Goal: Transaction & Acquisition: Book appointment/travel/reservation

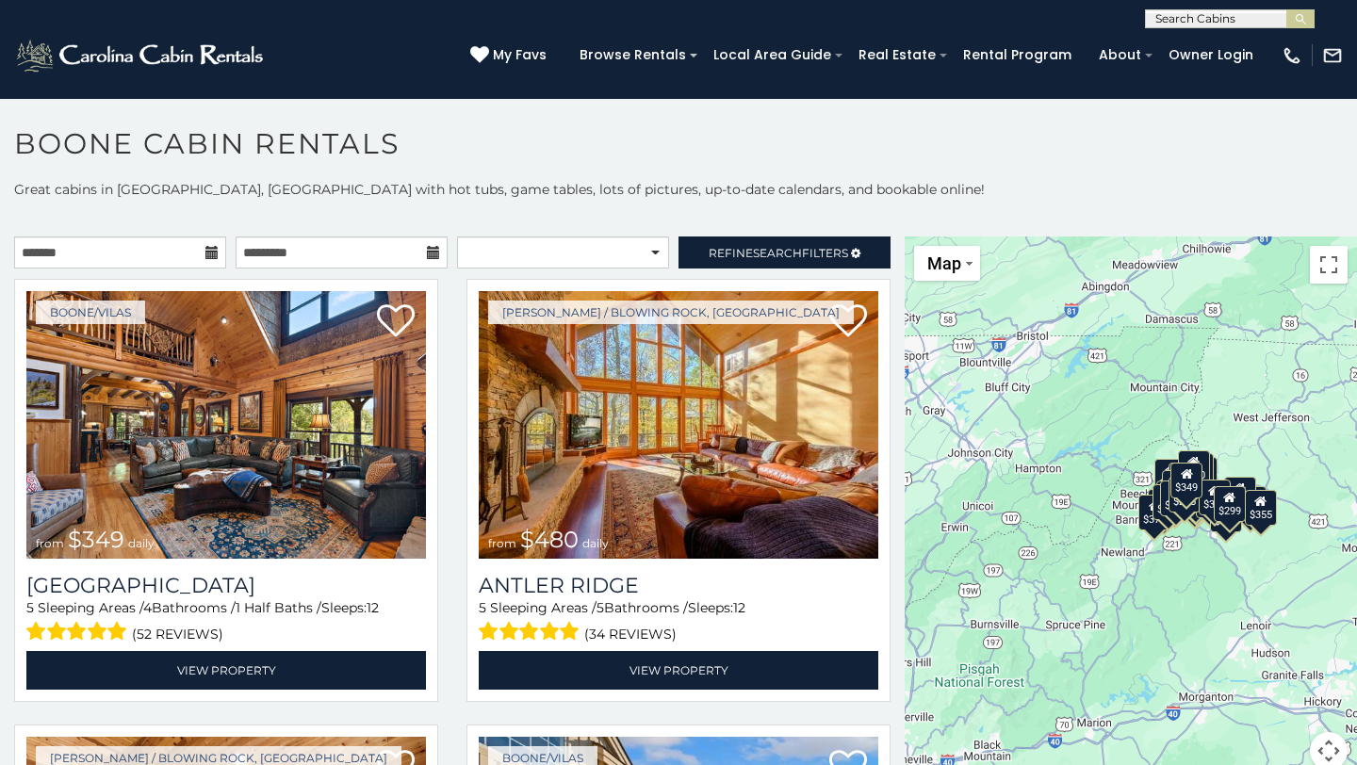
click at [215, 254] on icon at bounding box center [211, 252] width 13 height 13
click at [219, 249] on input "text" at bounding box center [120, 253] width 212 height 32
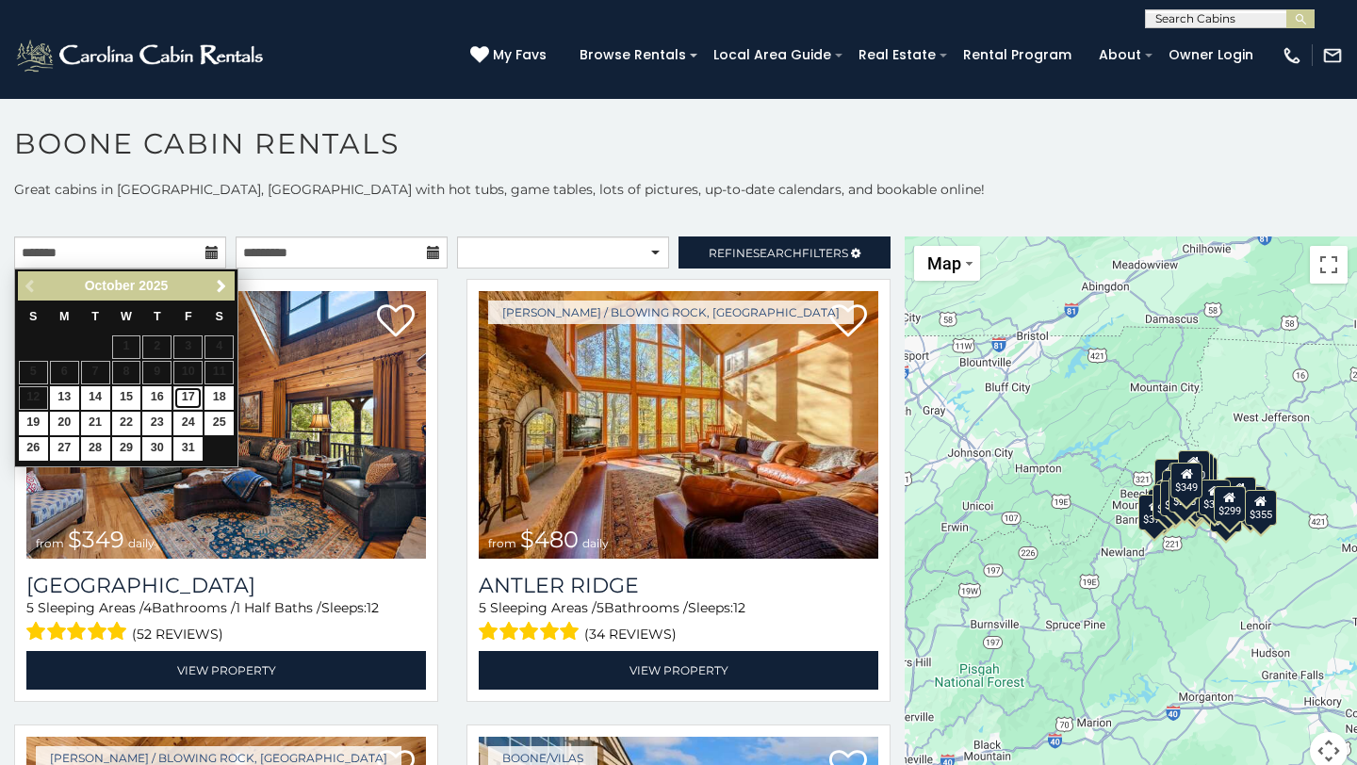
click at [188, 392] on link "17" at bounding box center [187, 398] width 29 height 24
type input "**********"
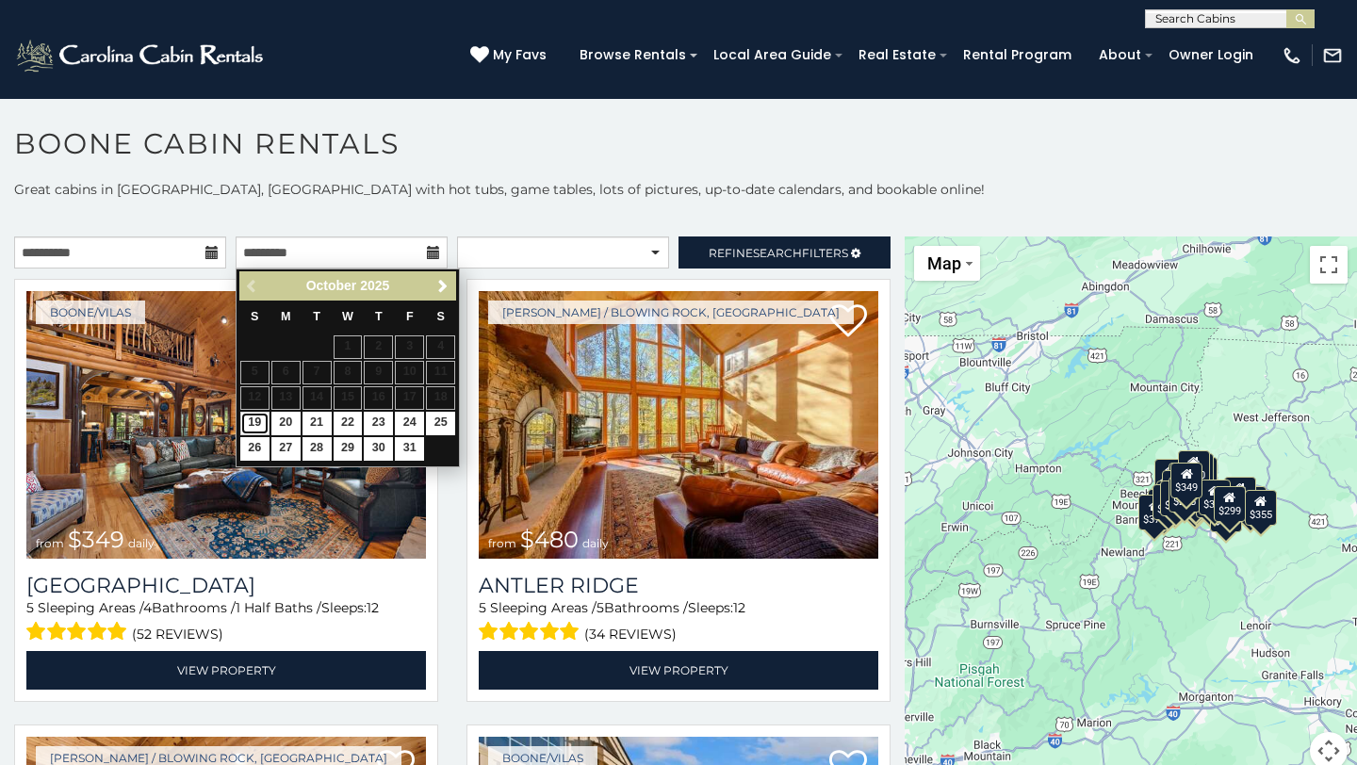
click at [254, 418] on link "19" at bounding box center [254, 424] width 29 height 24
type input "**********"
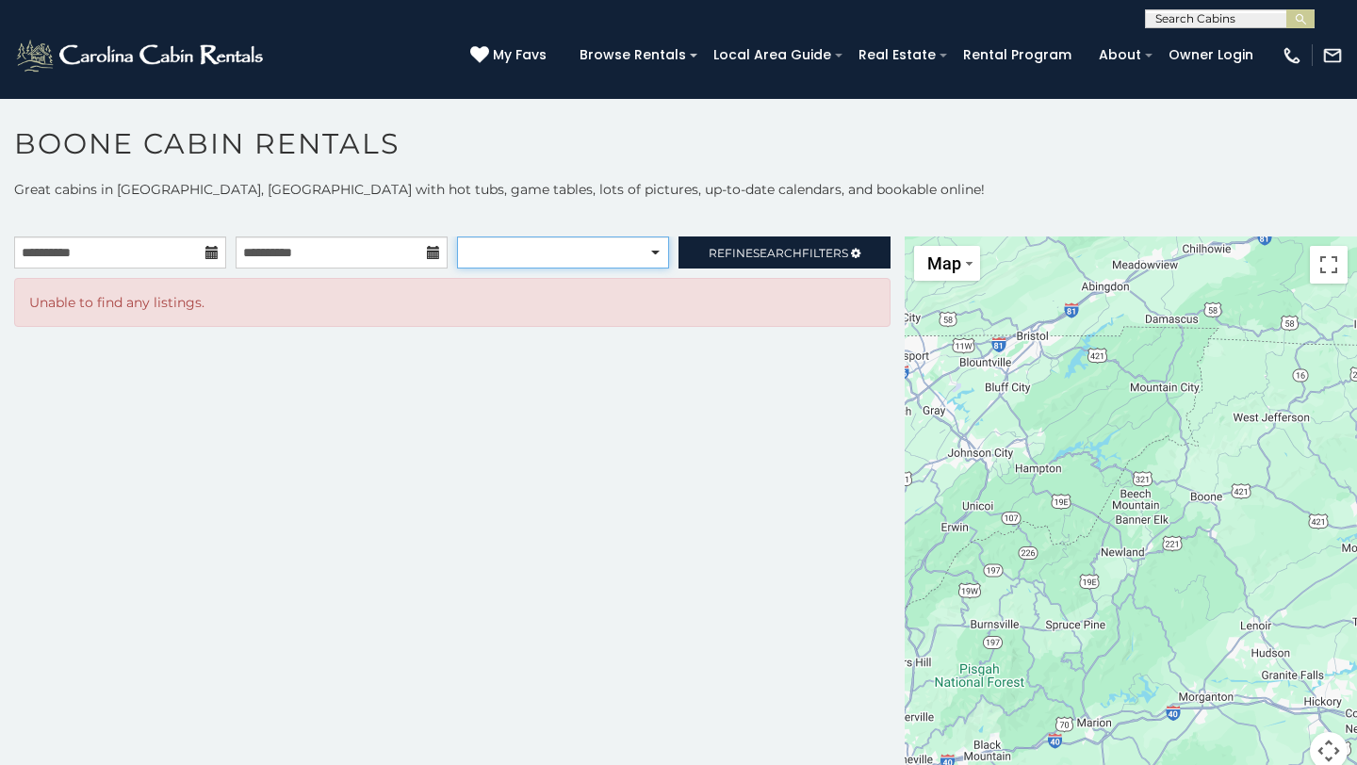
click at [570, 248] on select "**********" at bounding box center [563, 253] width 212 height 32
click at [808, 246] on span "Refine Search Filters" at bounding box center [778, 253] width 139 height 14
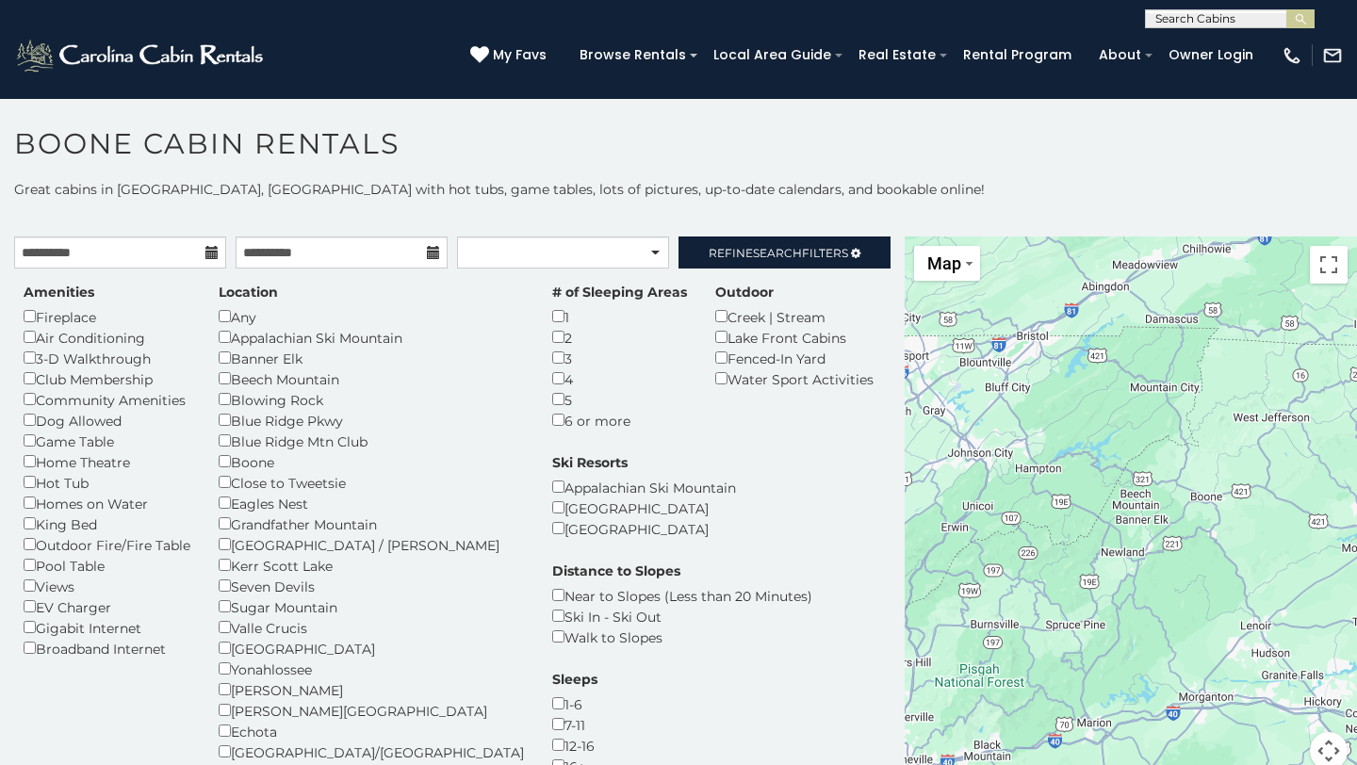
click at [229, 408] on div "Blowing Rock" at bounding box center [371, 399] width 305 height 21
click at [726, 242] on link "Refine Search Filters" at bounding box center [785, 253] width 212 height 32
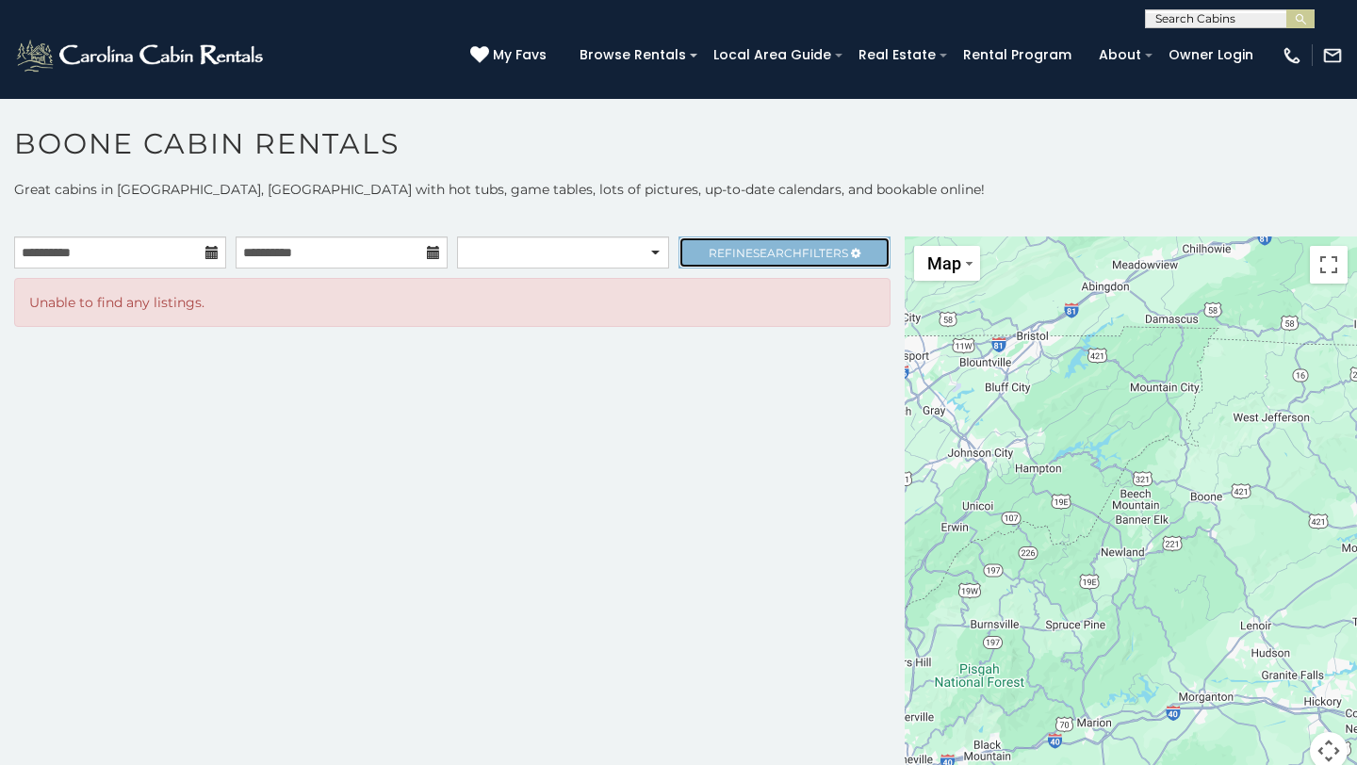
click at [717, 251] on span "Refine Search Filters" at bounding box center [778, 253] width 139 height 14
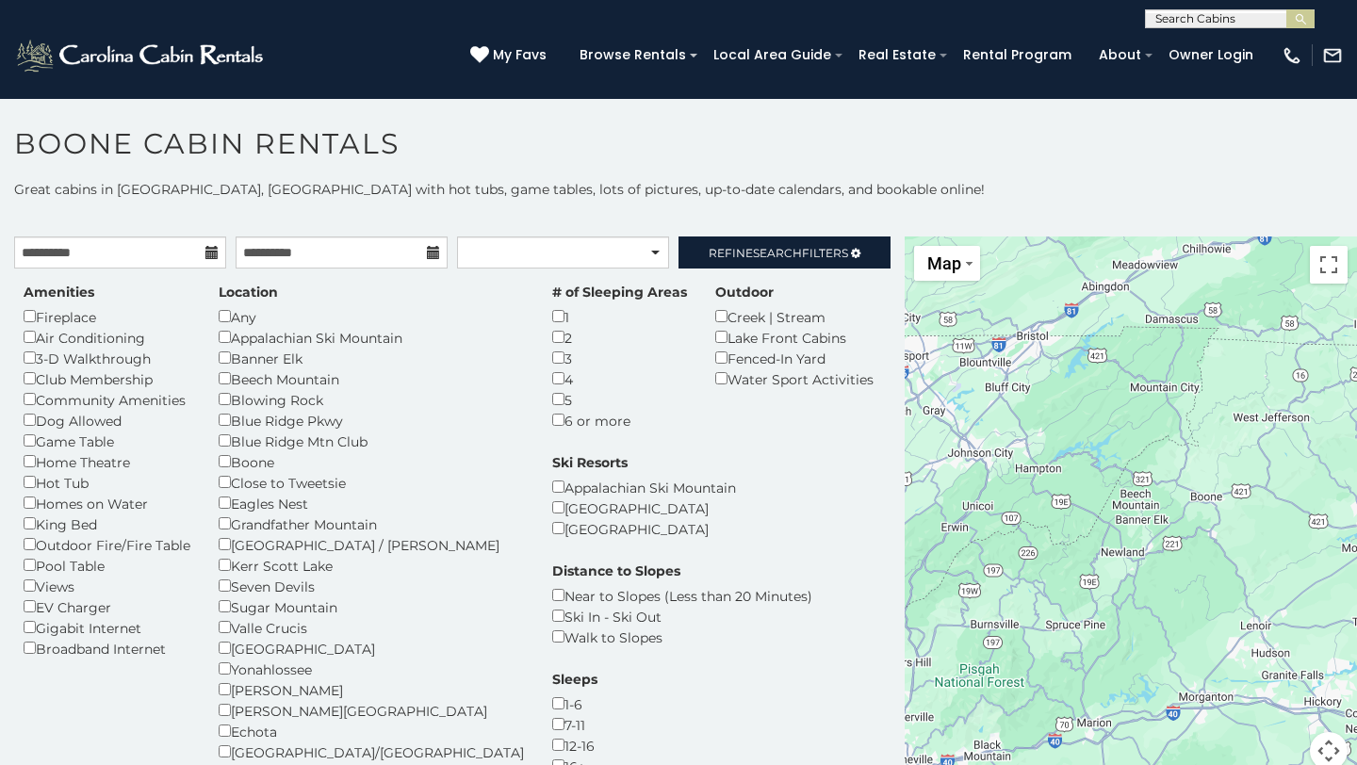
click at [207, 249] on icon at bounding box center [211, 252] width 13 height 13
click at [175, 260] on input "**********" at bounding box center [120, 253] width 212 height 32
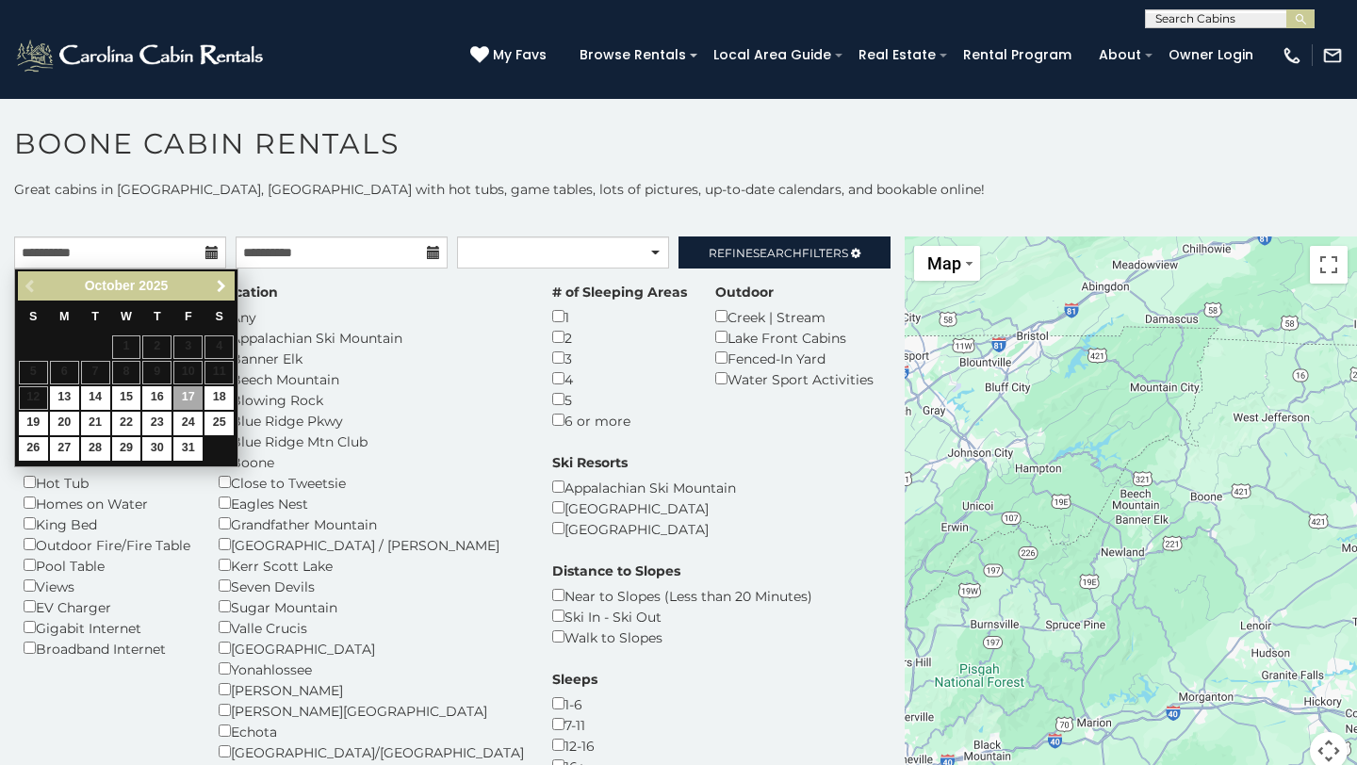
click at [218, 287] on span "Next" at bounding box center [221, 286] width 15 height 15
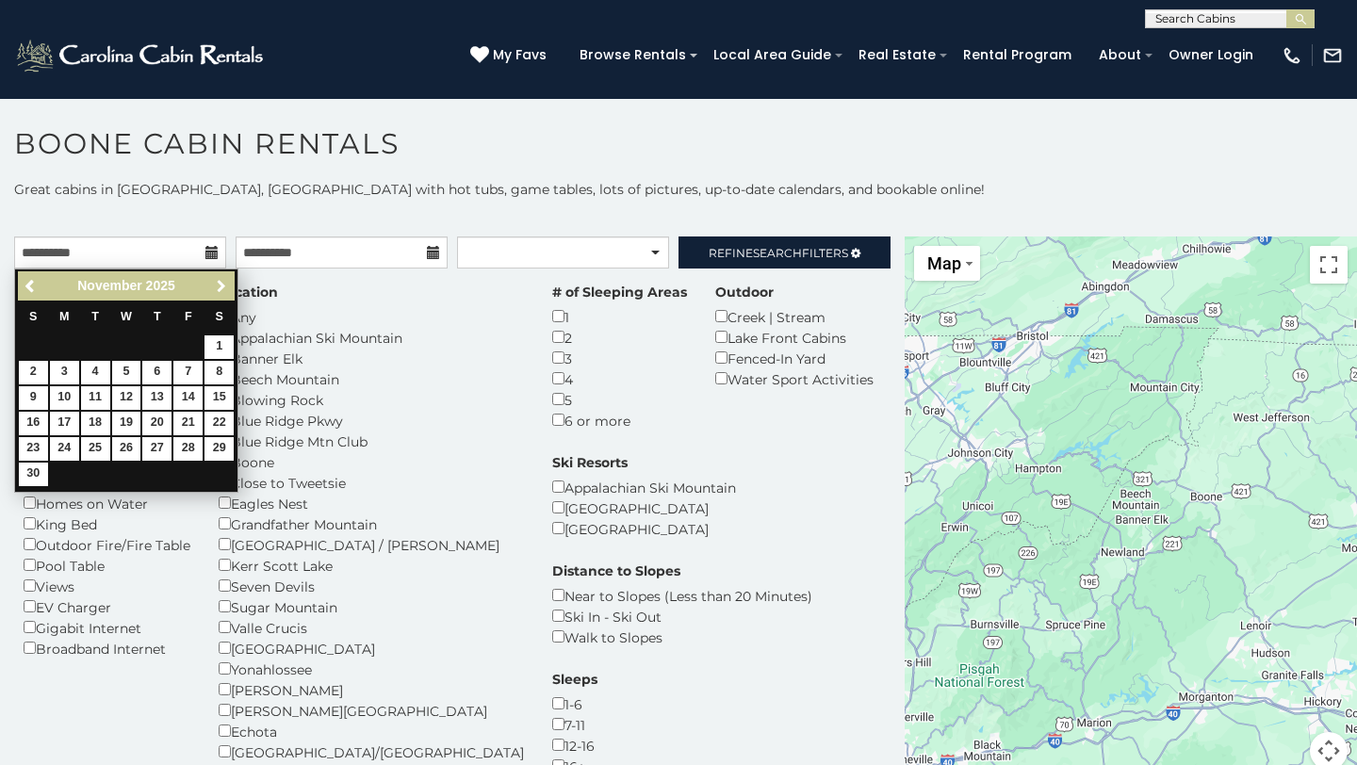
click at [218, 287] on span "Next" at bounding box center [221, 286] width 15 height 15
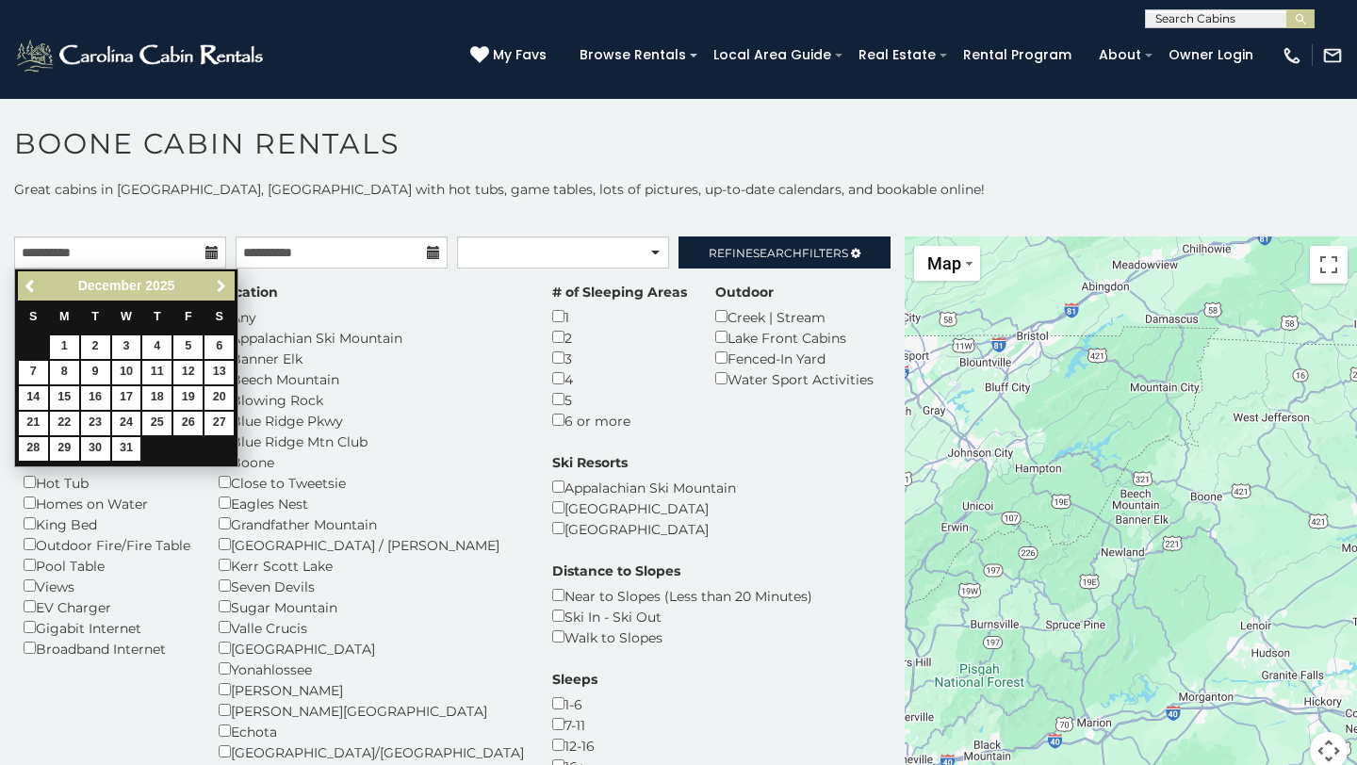
click at [219, 287] on span "Next" at bounding box center [221, 286] width 15 height 15
click at [189, 396] on link "16" at bounding box center [187, 398] width 29 height 24
type input "**********"
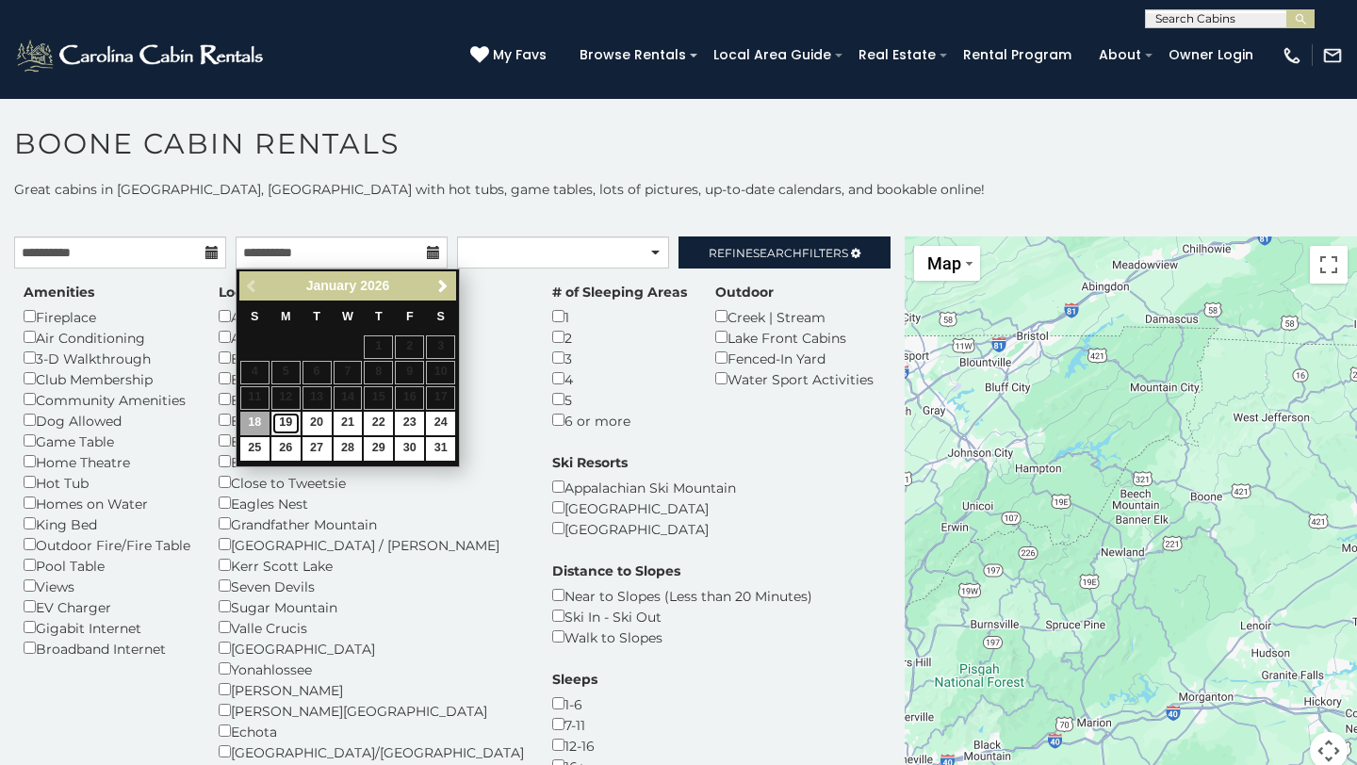
click at [283, 420] on link "19" at bounding box center [285, 424] width 29 height 24
type input "**********"
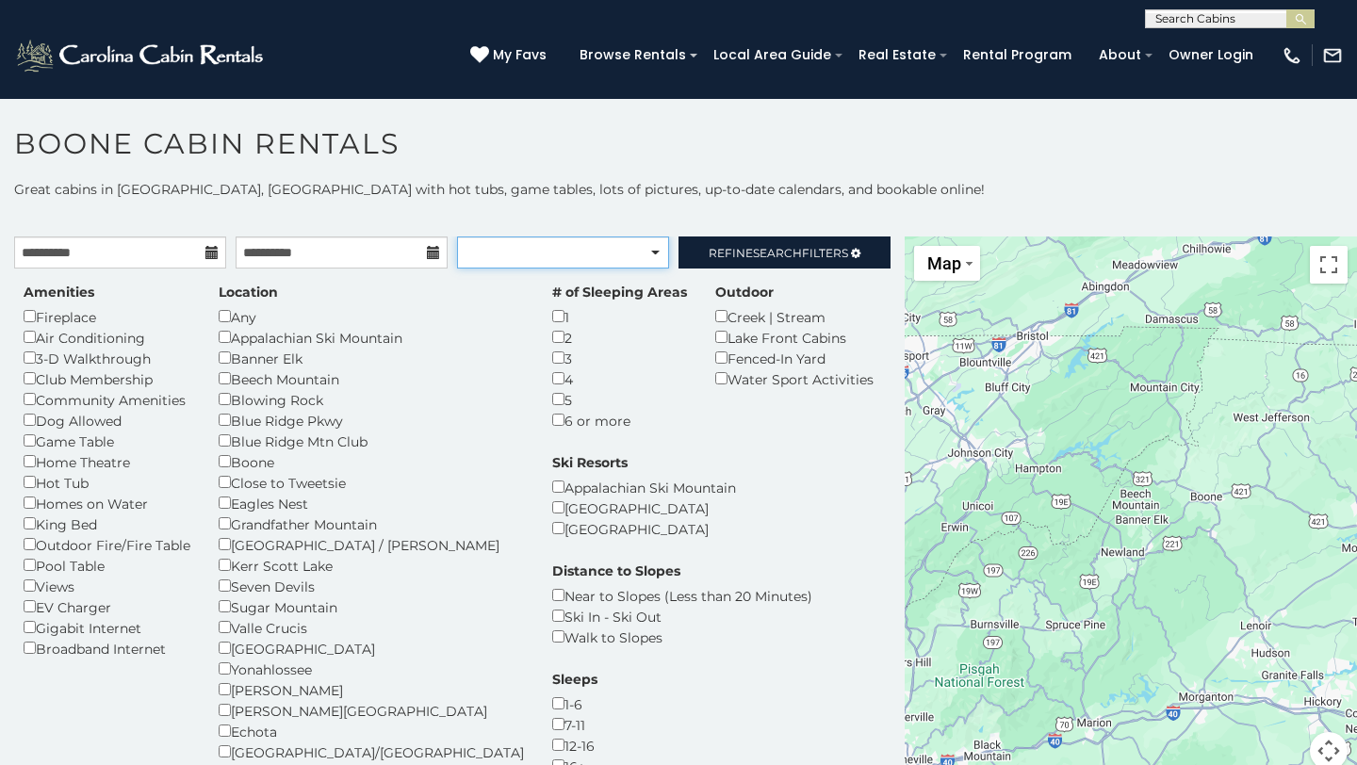
click at [639, 259] on select "**********" at bounding box center [563, 253] width 212 height 32
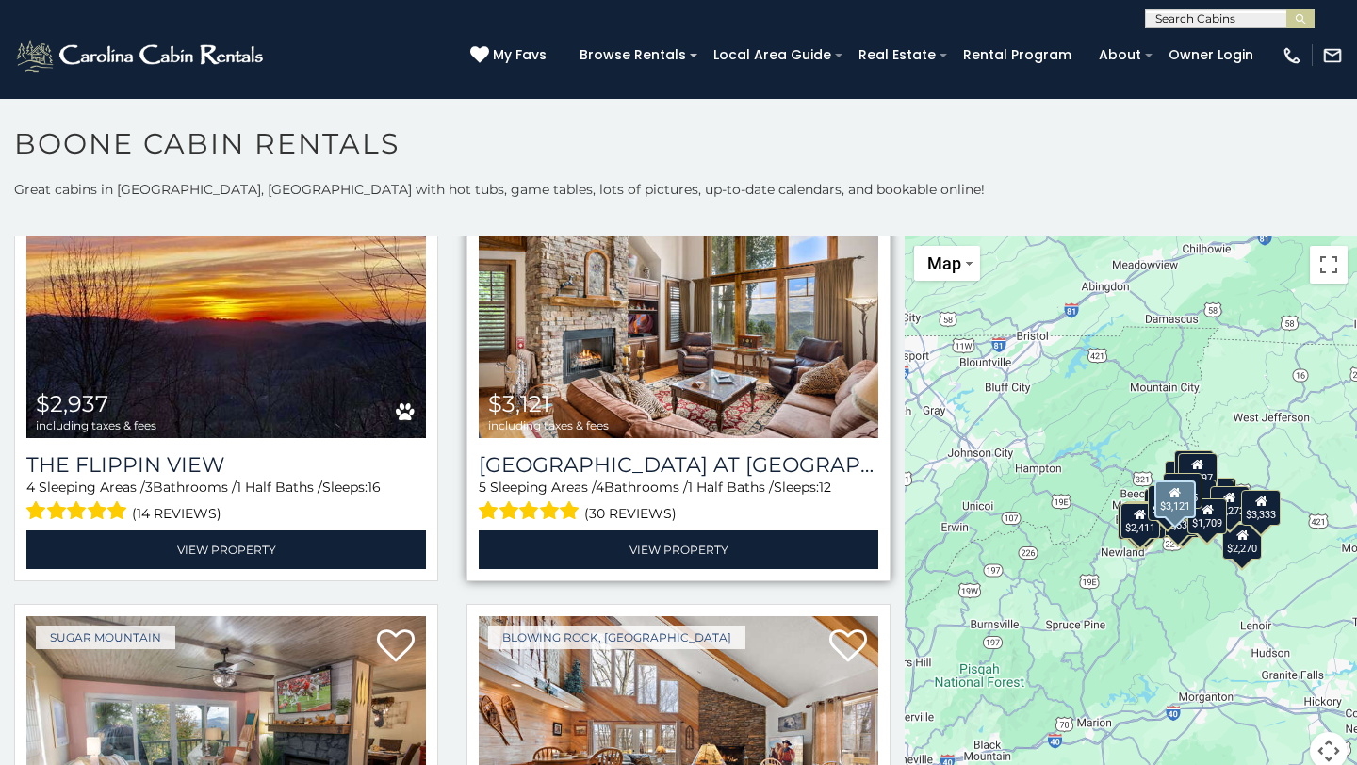
scroll to position [5243, 0]
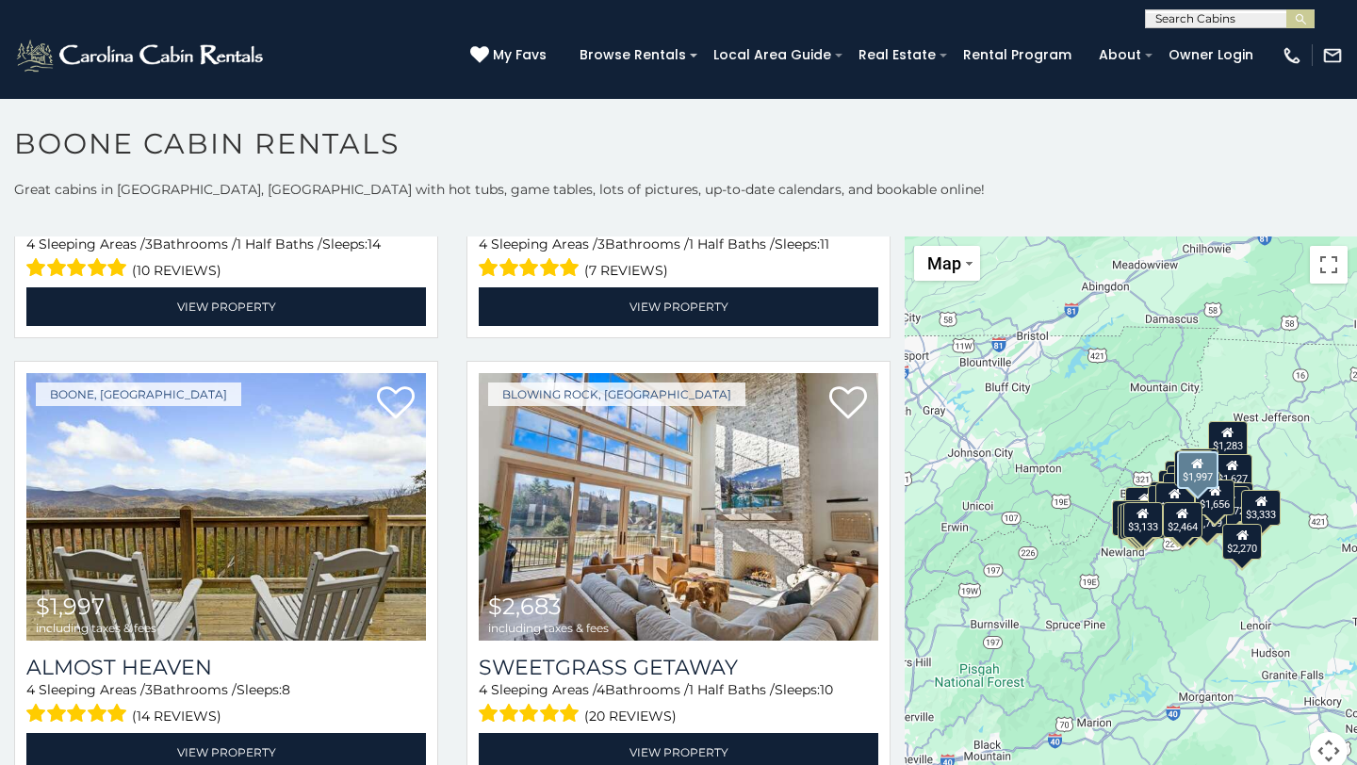
scroll to position [6727, 0]
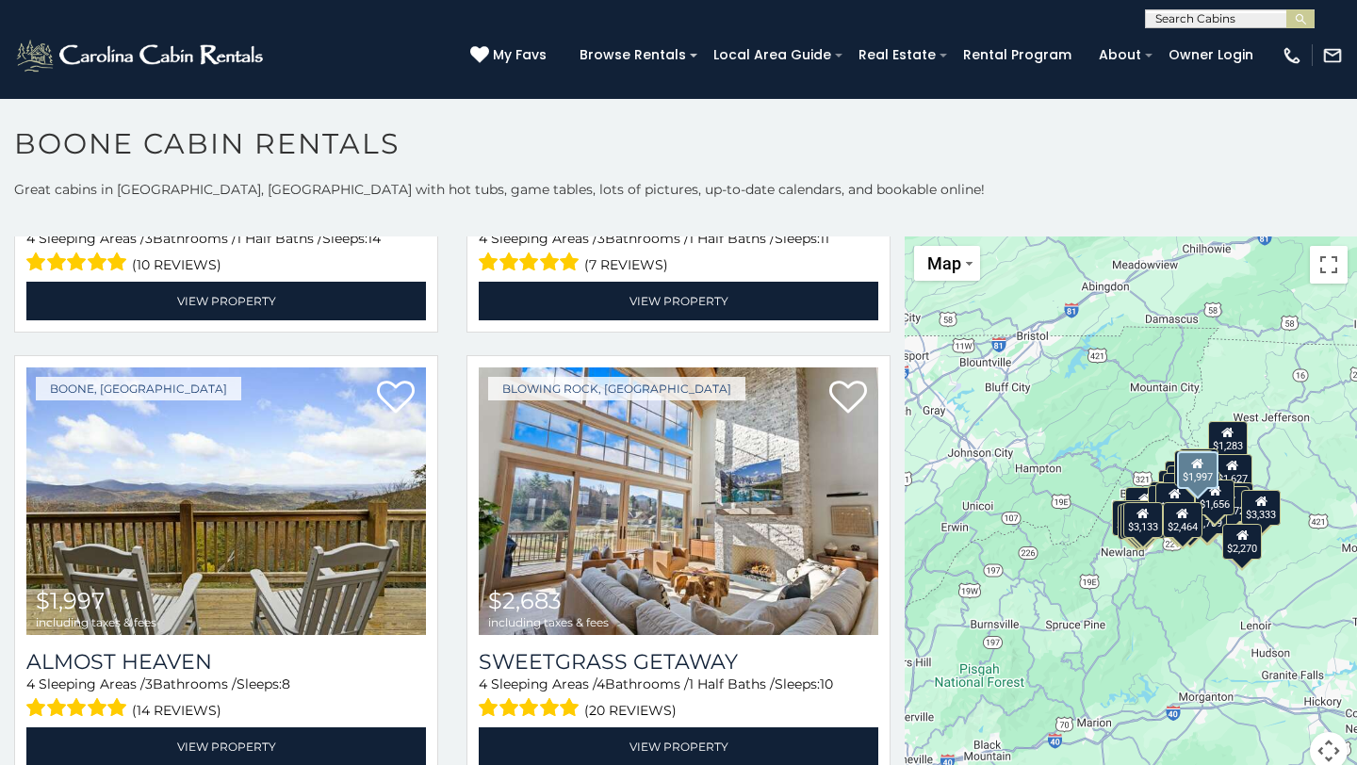
click at [274, 531] on img at bounding box center [226, 502] width 400 height 268
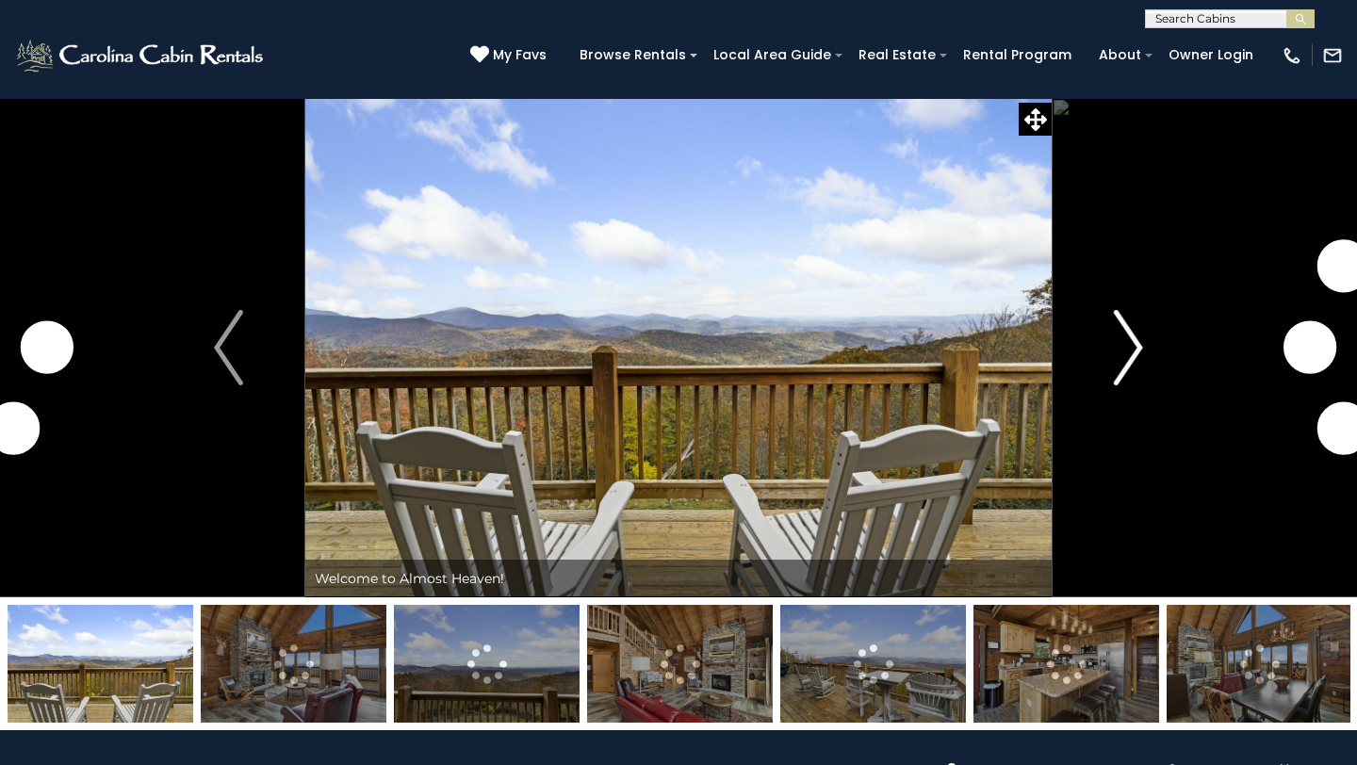
click at [1137, 352] on img "Next" at bounding box center [1128, 347] width 28 height 75
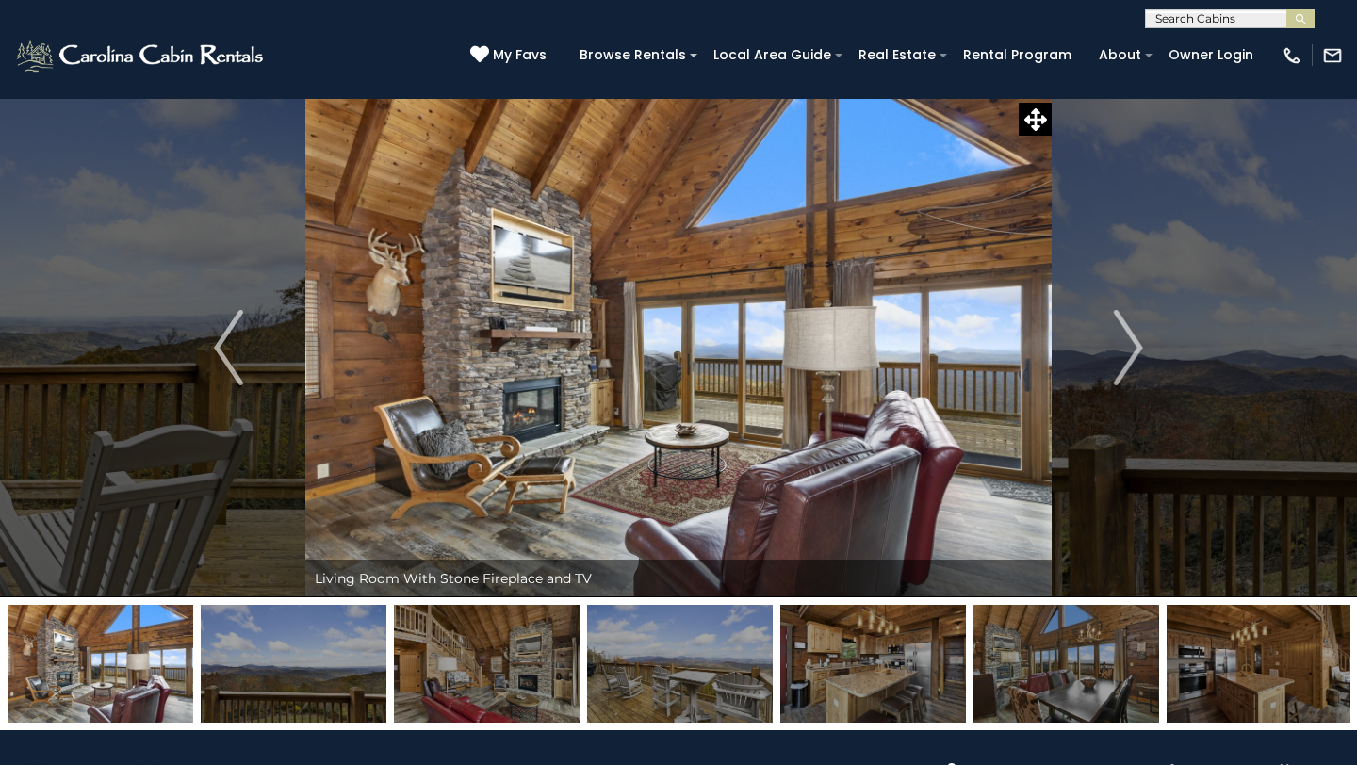
click at [494, 715] on img at bounding box center [487, 664] width 186 height 118
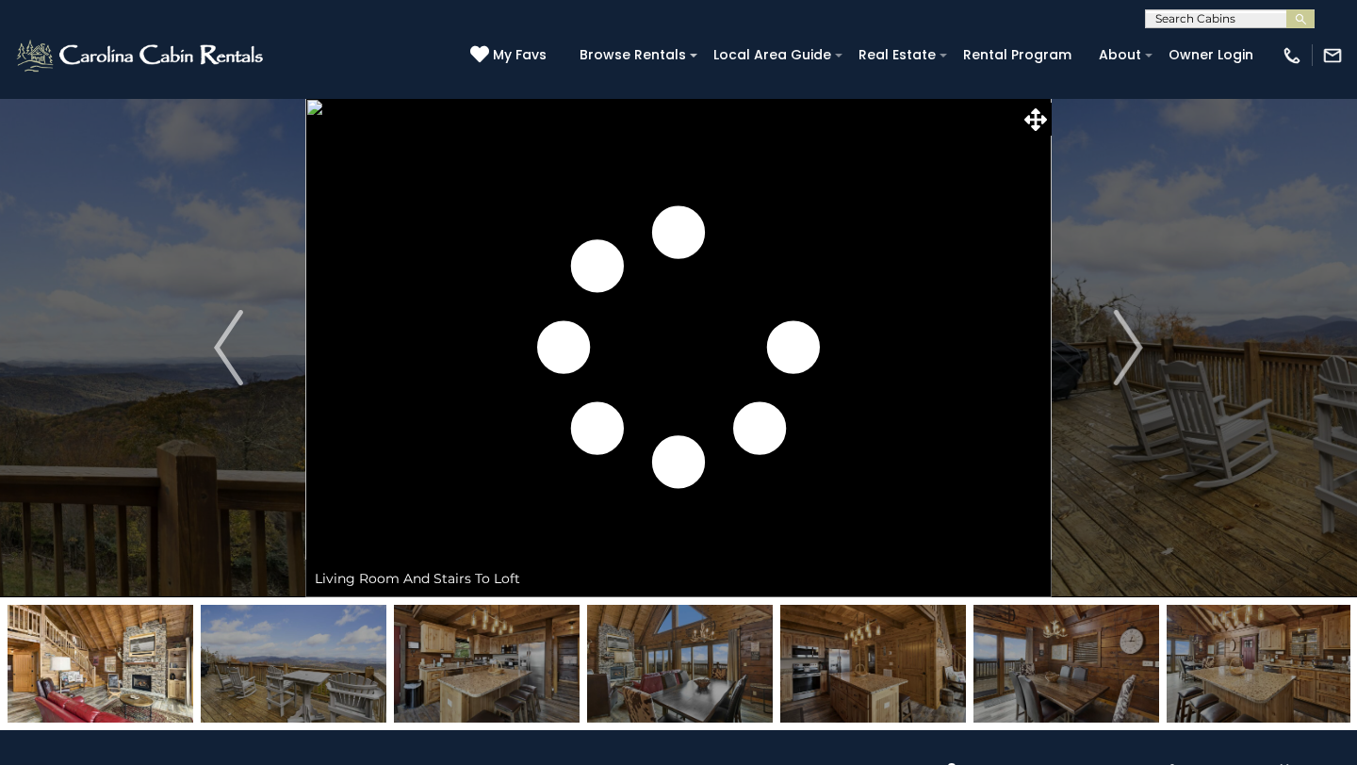
click at [575, 702] on img at bounding box center [487, 664] width 186 height 118
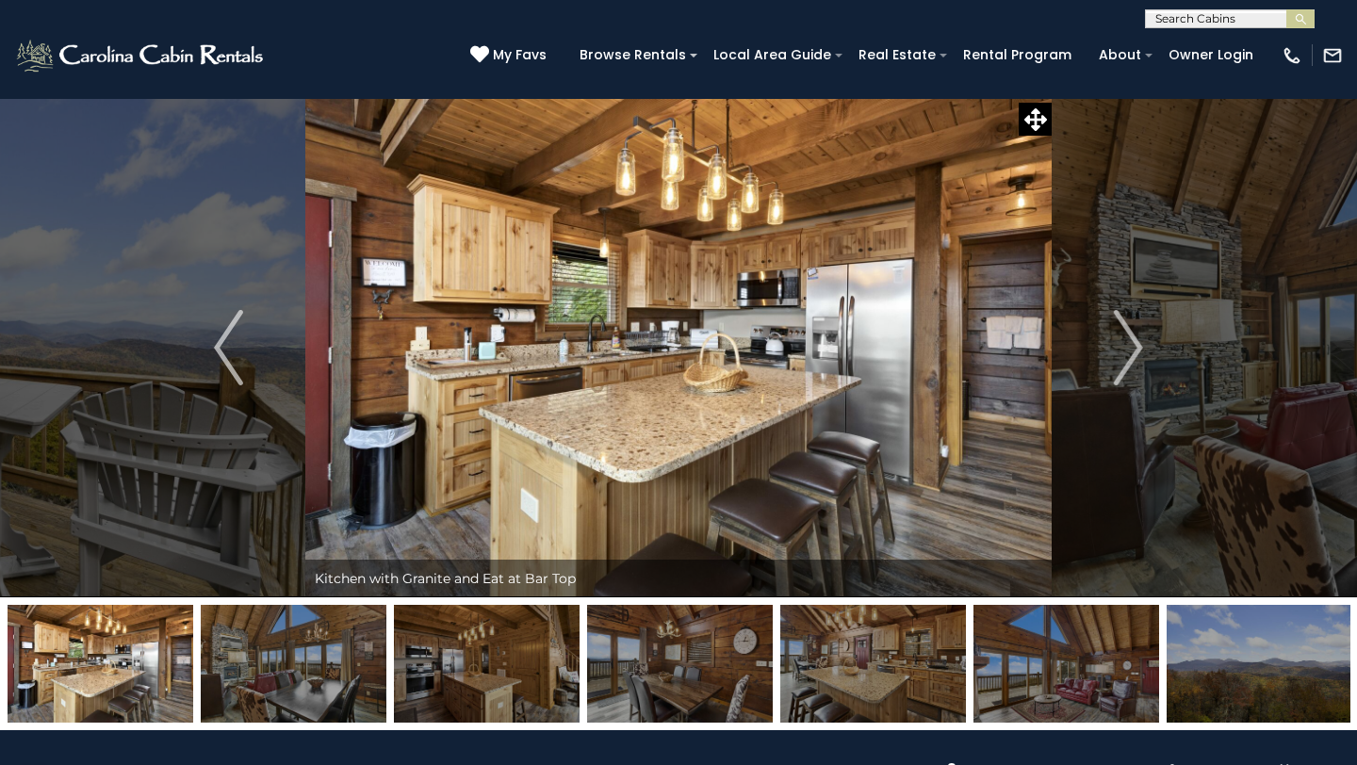
click at [726, 710] on img at bounding box center [680, 664] width 186 height 118
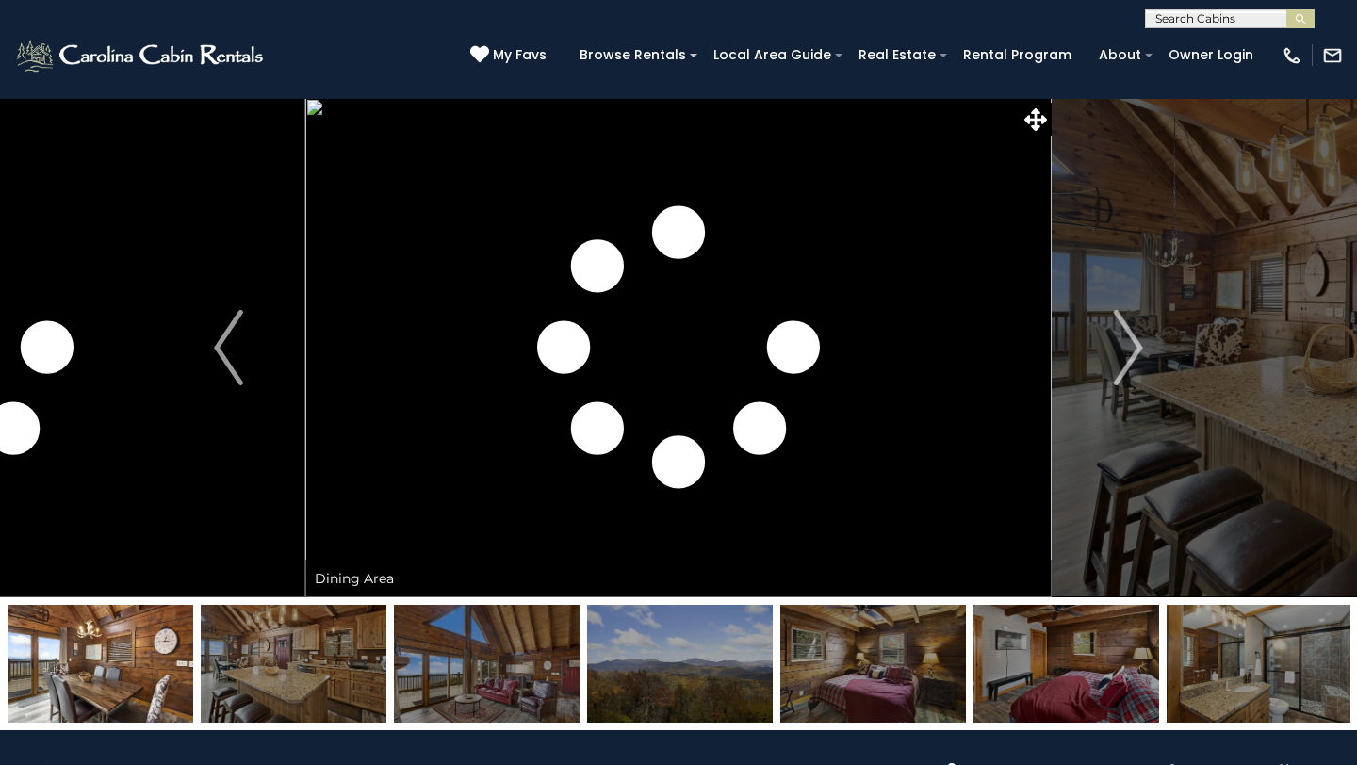
click at [741, 701] on img at bounding box center [680, 664] width 186 height 118
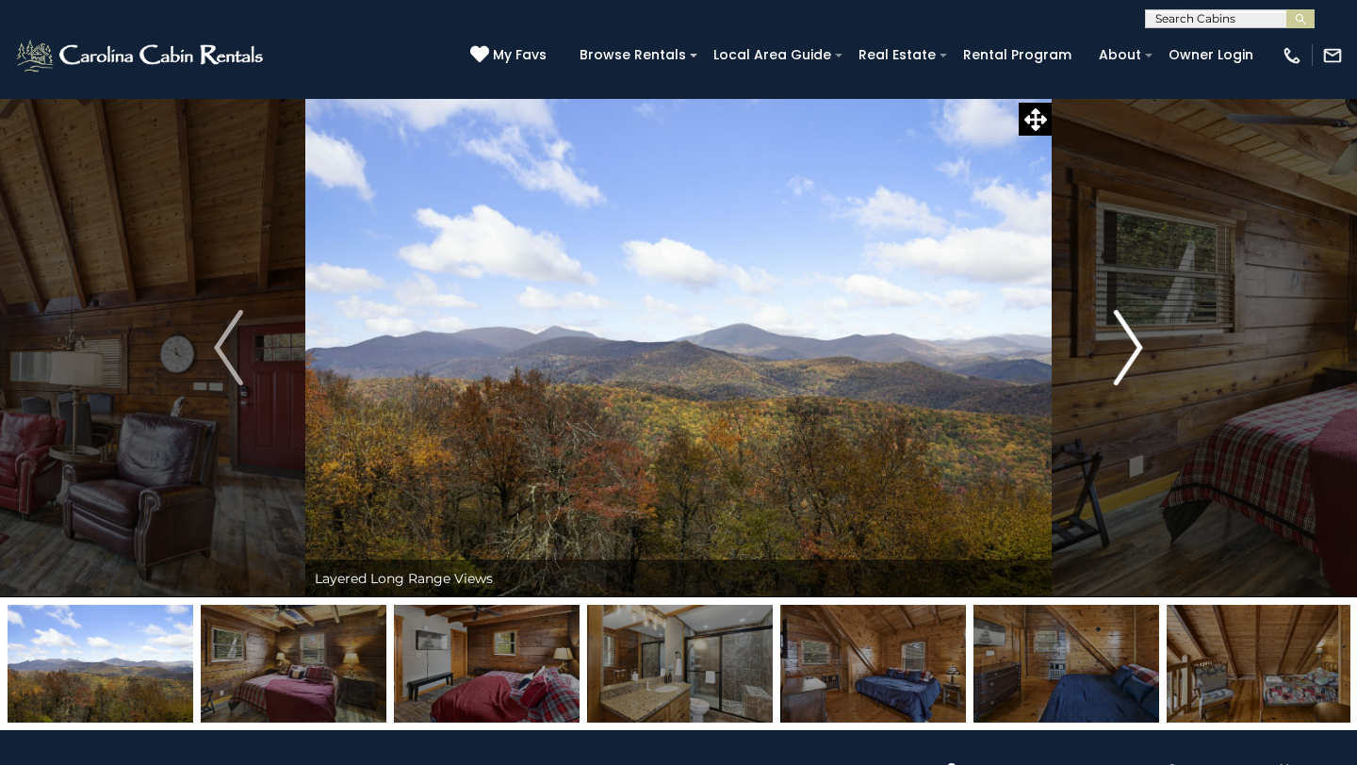
click at [1119, 338] on img "Next" at bounding box center [1128, 347] width 28 height 75
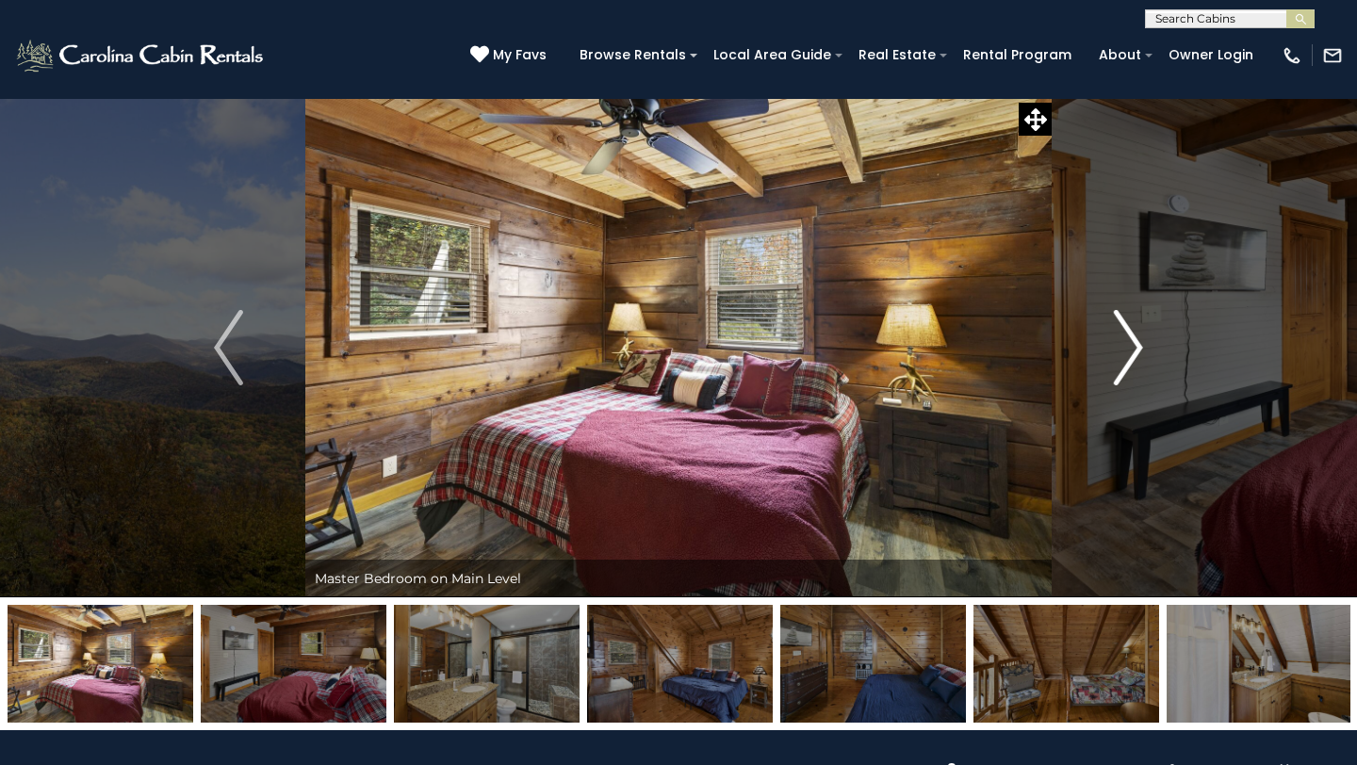
click at [1119, 338] on img "Next" at bounding box center [1128, 347] width 28 height 75
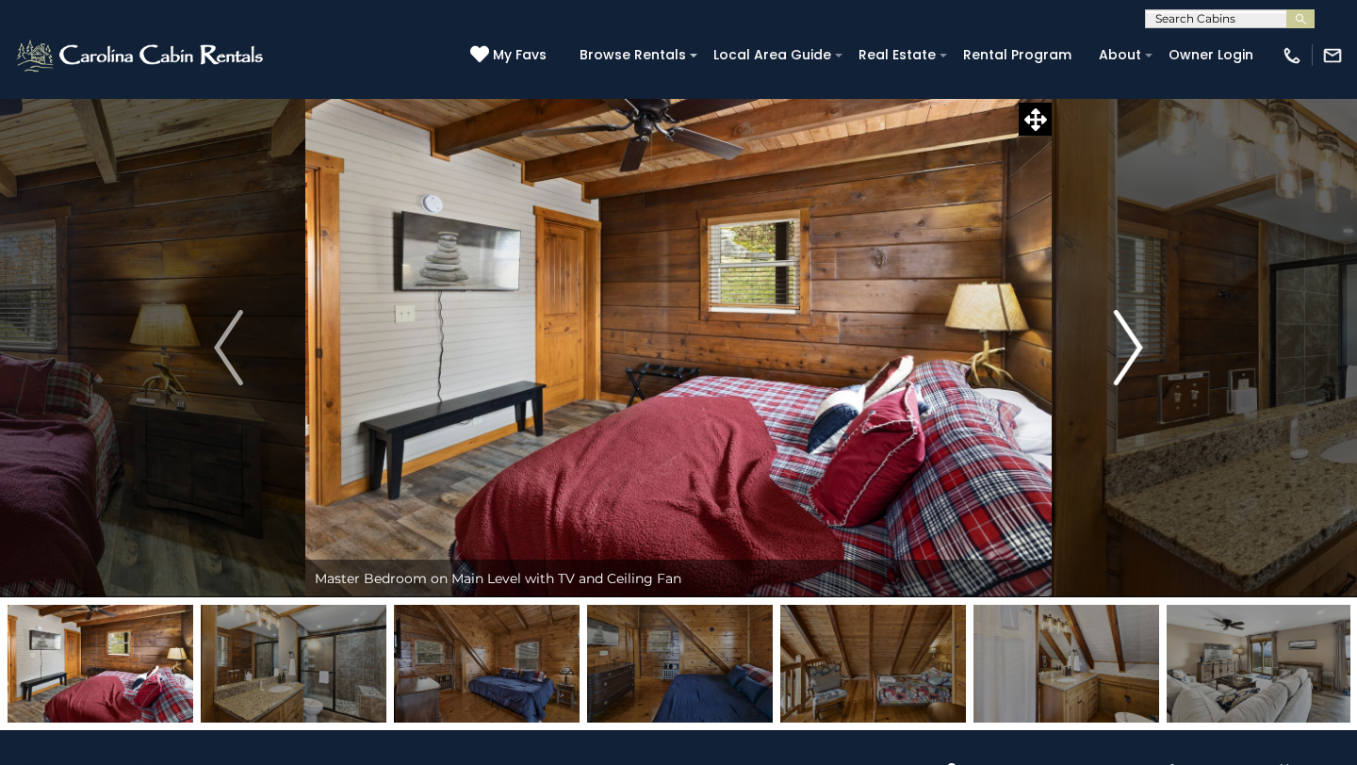
click at [1119, 338] on img "Next" at bounding box center [1128, 347] width 28 height 75
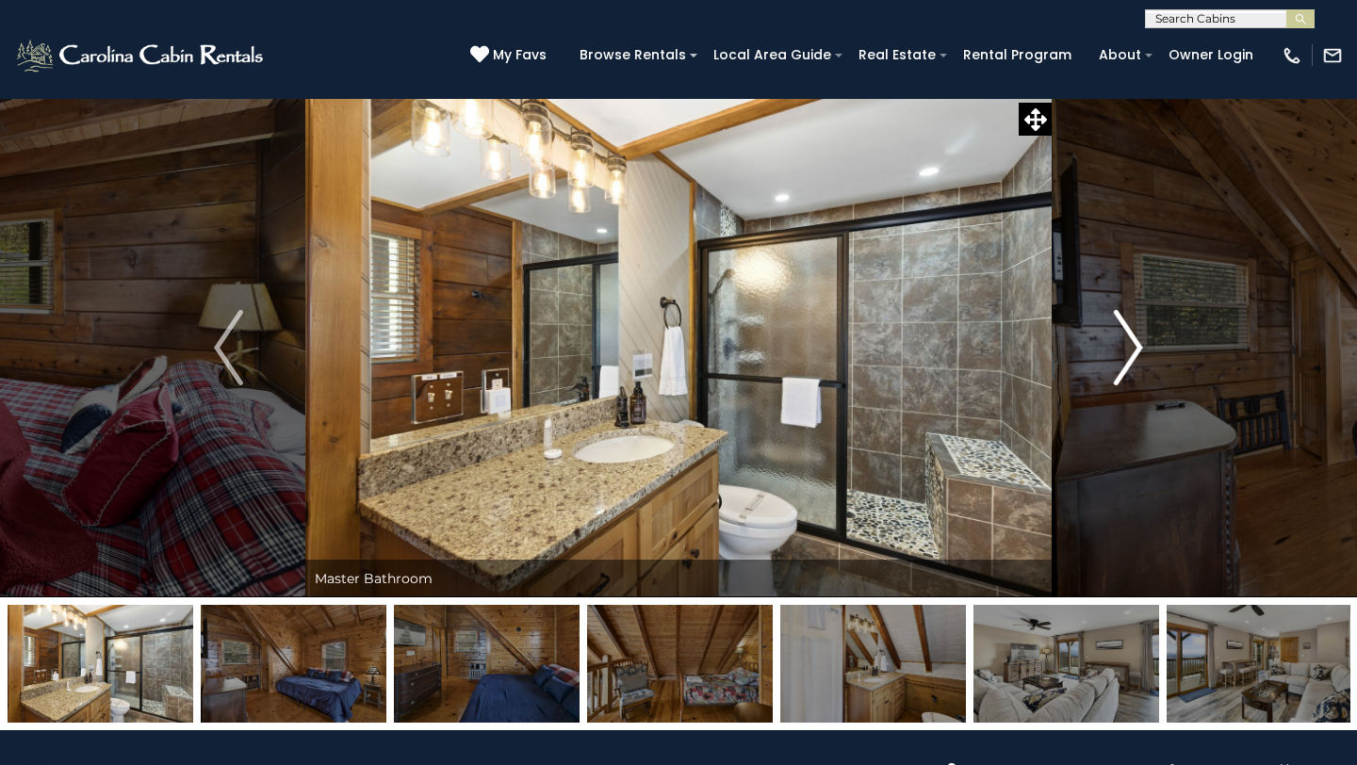
click at [1120, 338] on img "Next" at bounding box center [1128, 347] width 28 height 75
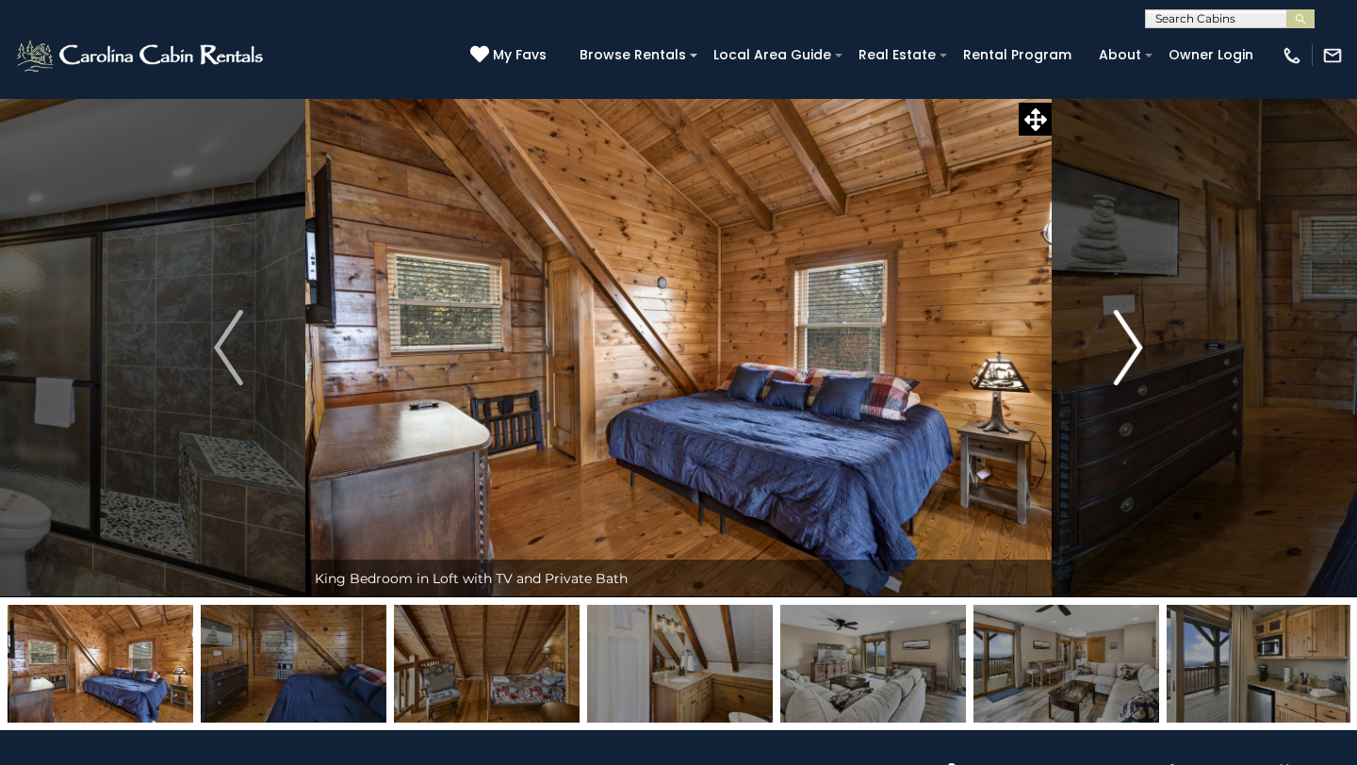
click at [1120, 338] on img "Next" at bounding box center [1128, 347] width 28 height 75
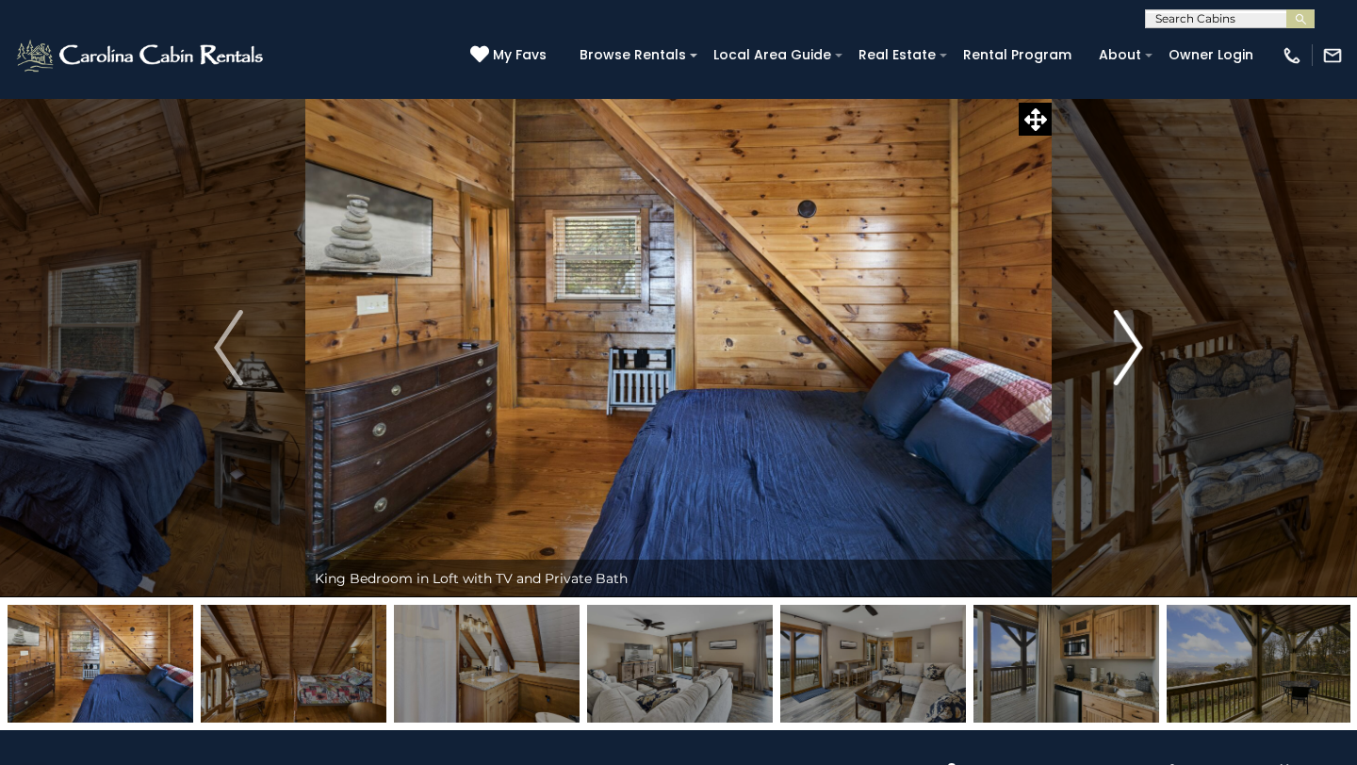
click at [1120, 338] on img "Next" at bounding box center [1128, 347] width 28 height 75
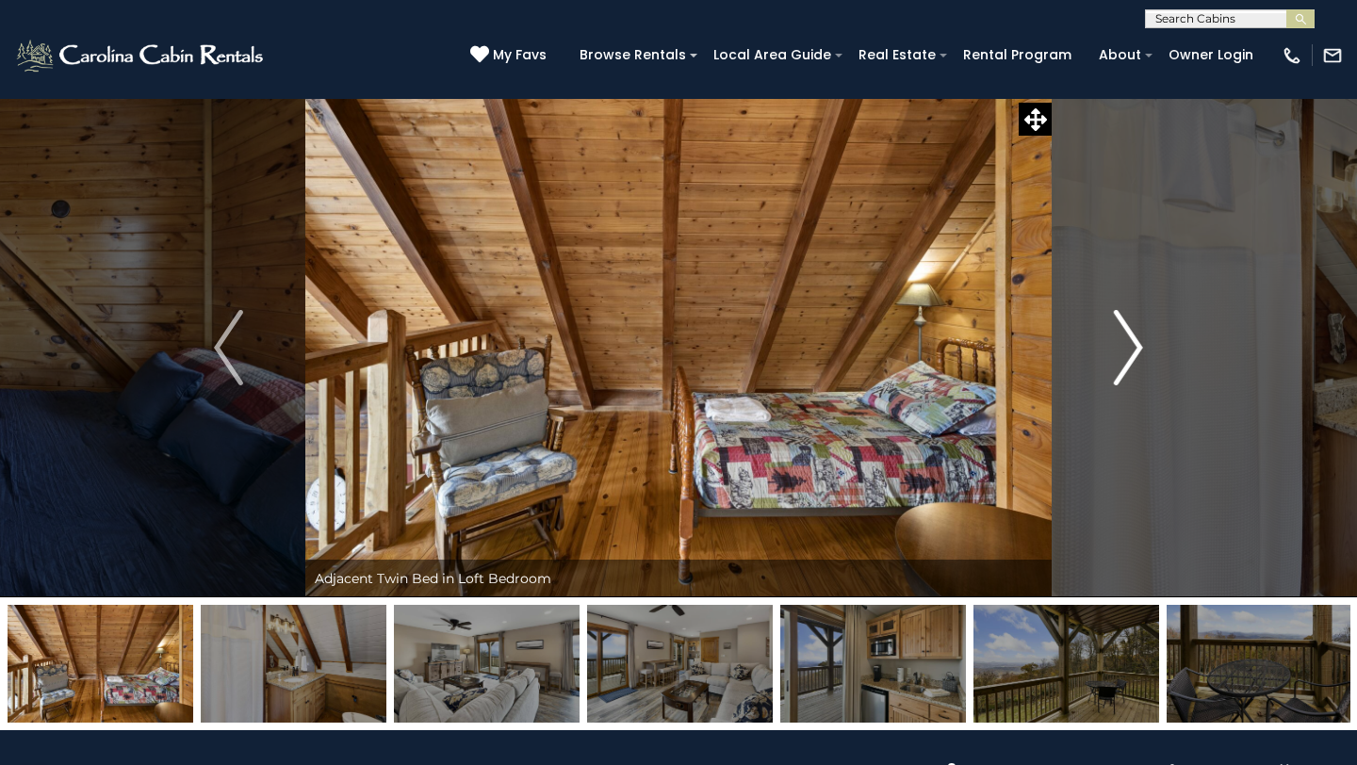
click at [1120, 338] on img "Next" at bounding box center [1128, 347] width 28 height 75
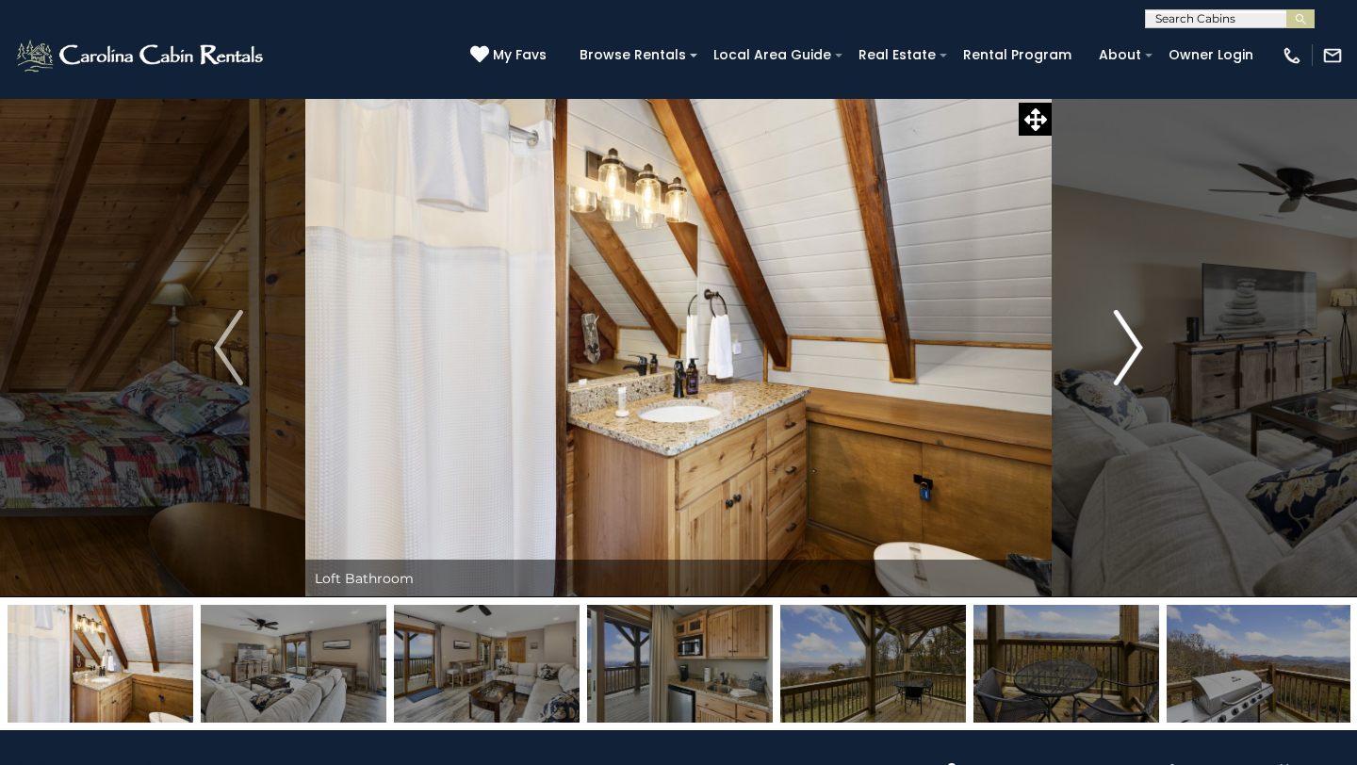
click at [1120, 338] on img "Next" at bounding box center [1128, 347] width 28 height 75
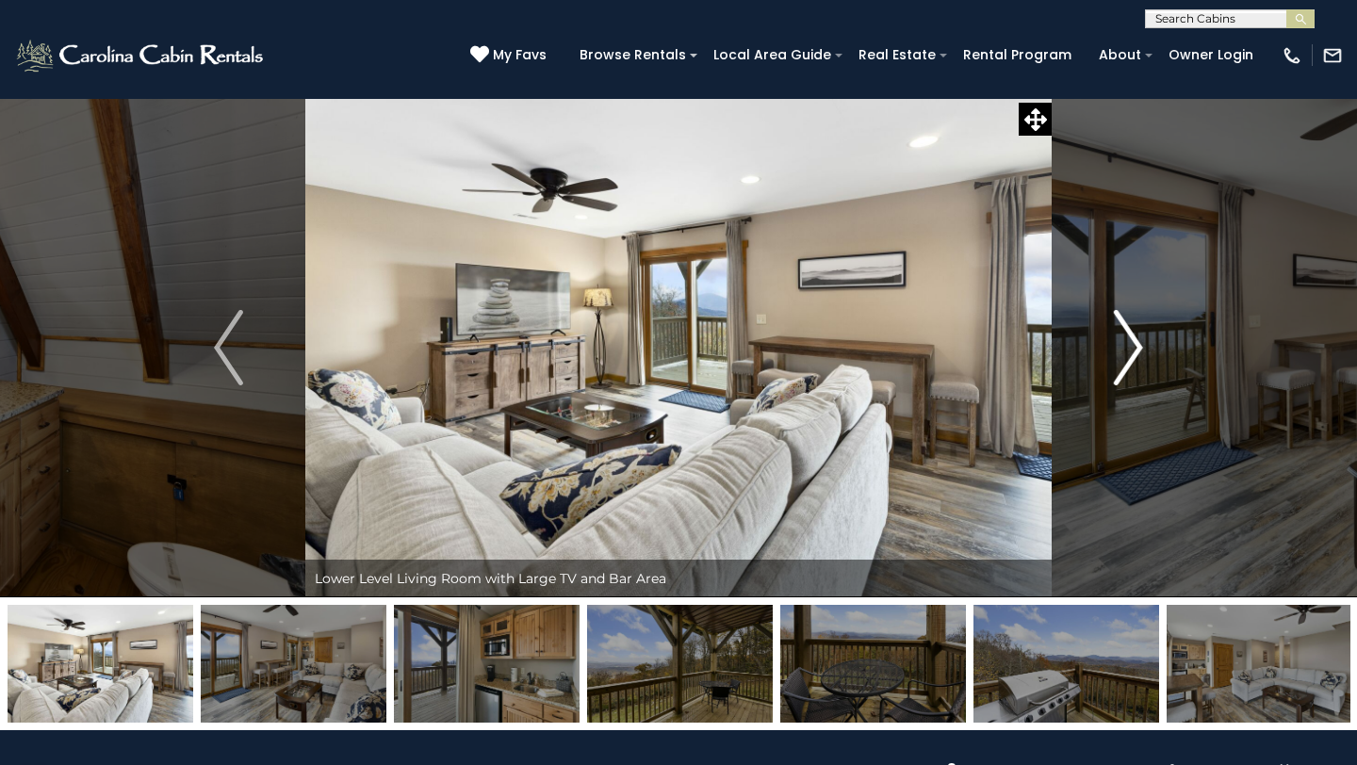
click at [1120, 338] on img "Next" at bounding box center [1128, 347] width 28 height 75
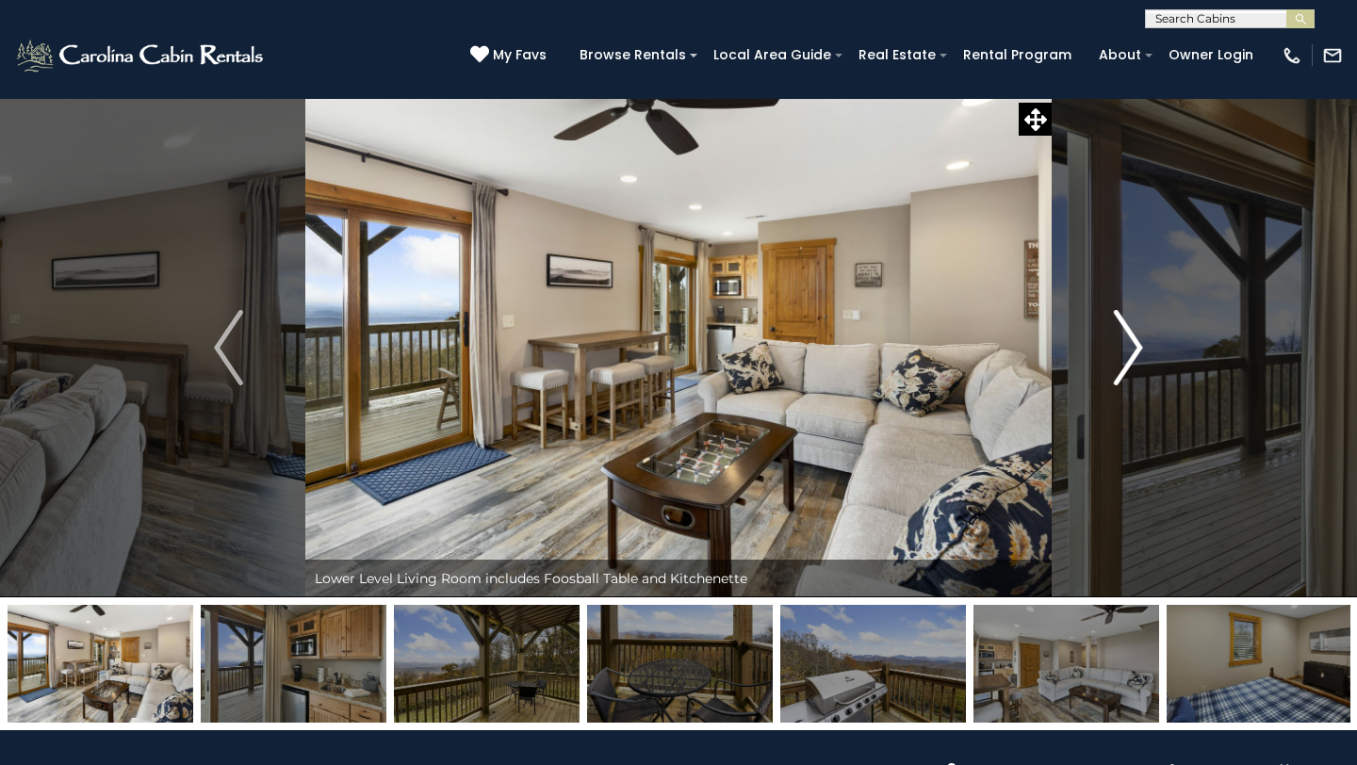
click at [1120, 338] on img "Next" at bounding box center [1128, 347] width 28 height 75
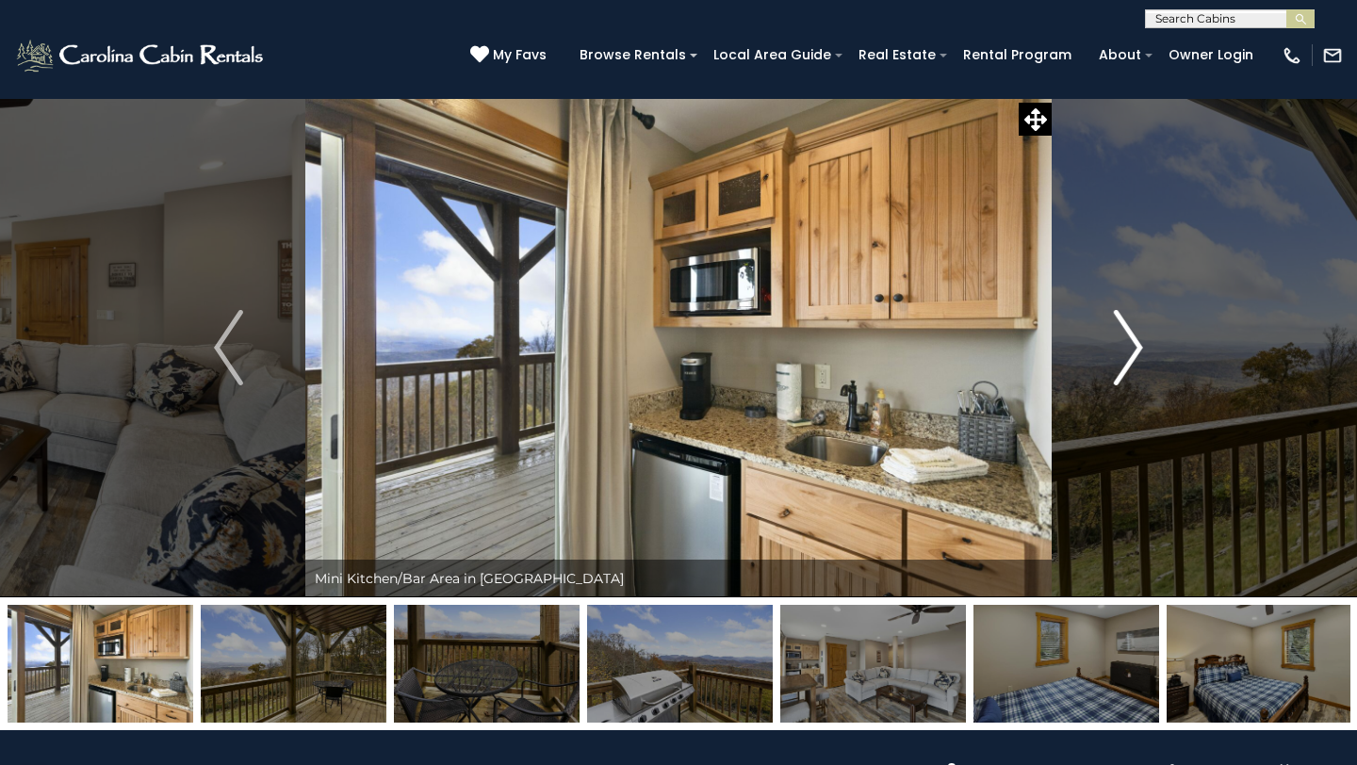
click at [1120, 338] on img "Next" at bounding box center [1128, 347] width 28 height 75
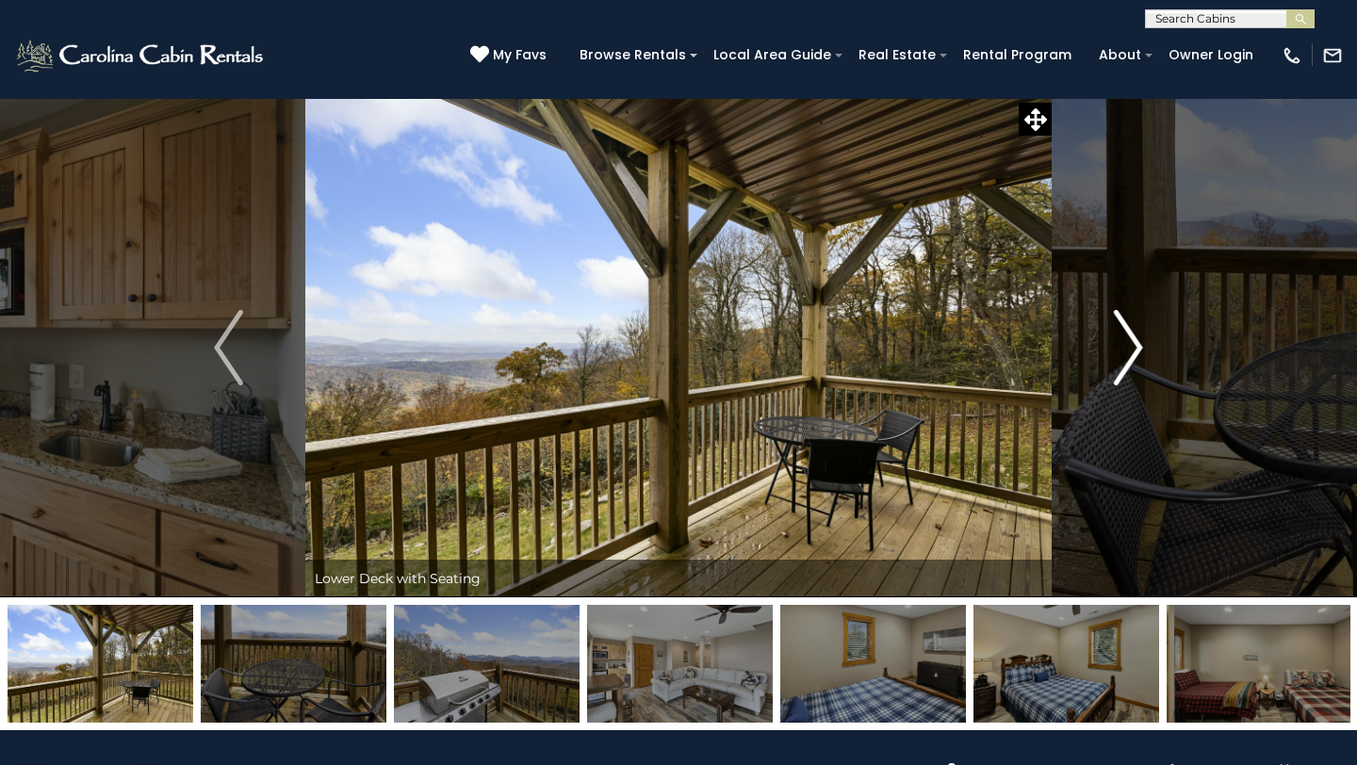
click at [1120, 338] on img "Next" at bounding box center [1128, 347] width 28 height 75
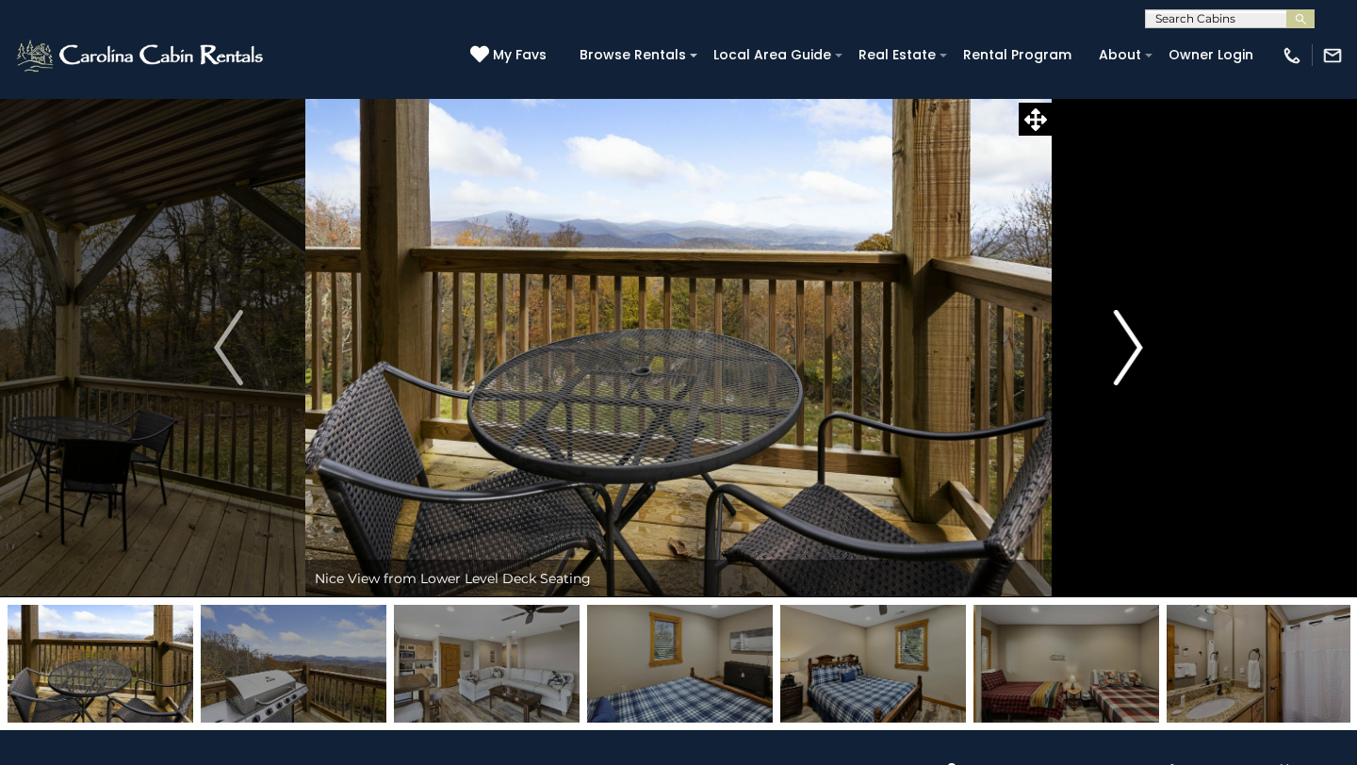
click at [1120, 338] on img "Next" at bounding box center [1128, 347] width 28 height 75
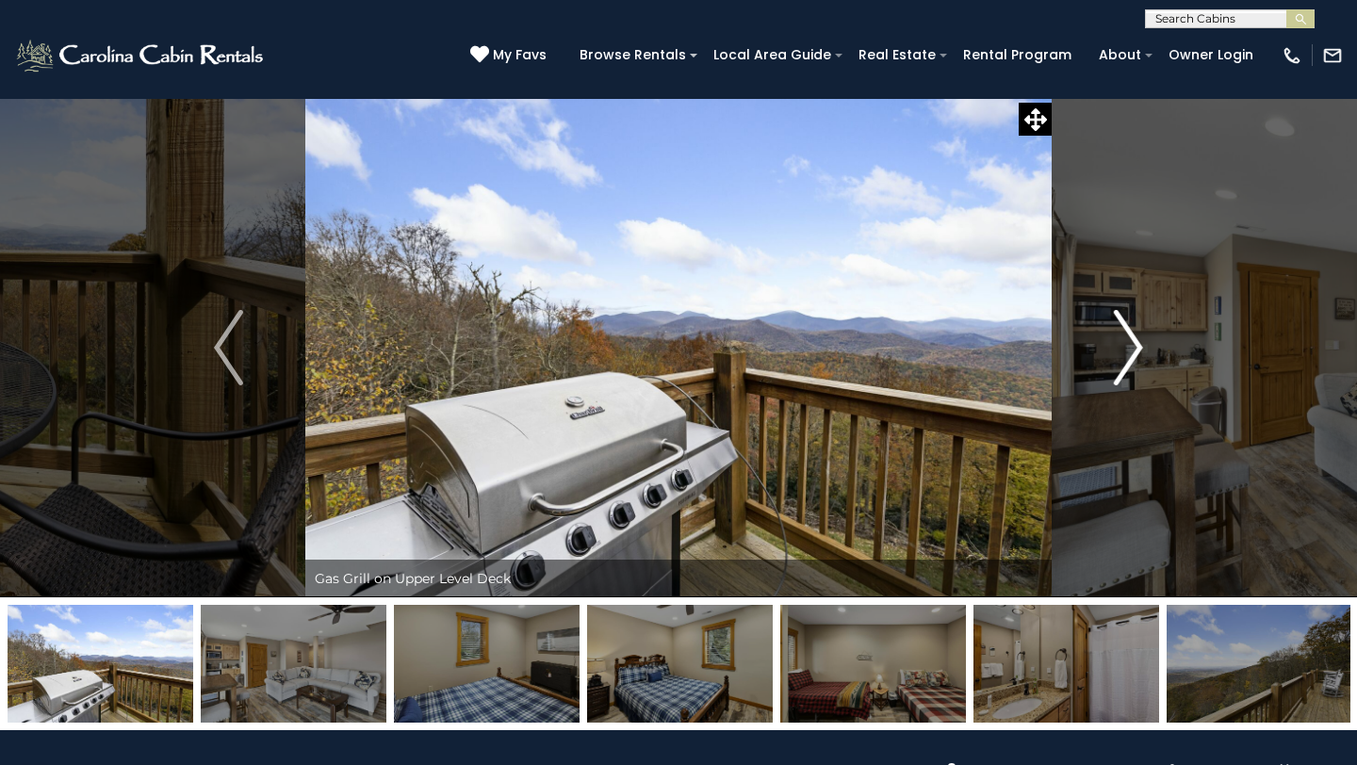
click at [1120, 338] on img "Next" at bounding box center [1128, 347] width 28 height 75
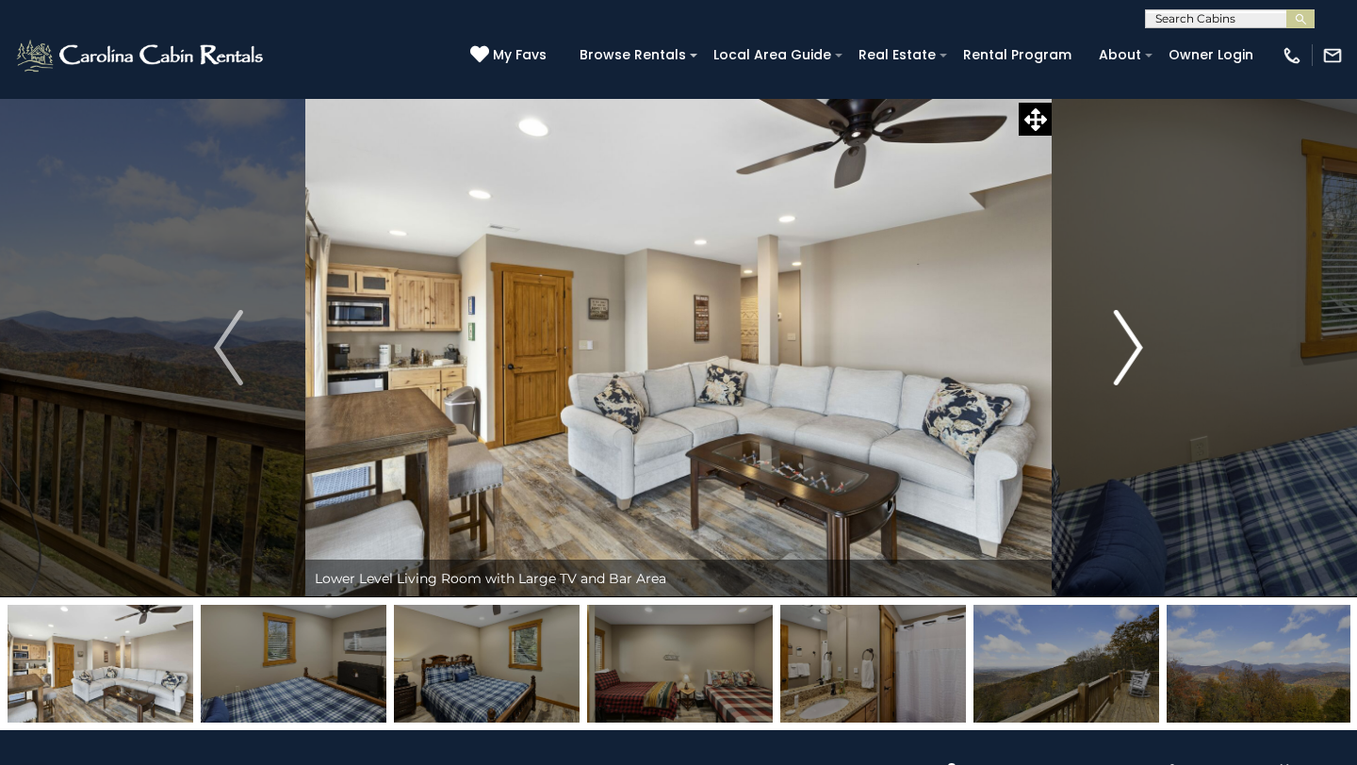
click at [1120, 338] on img "Next" at bounding box center [1128, 347] width 28 height 75
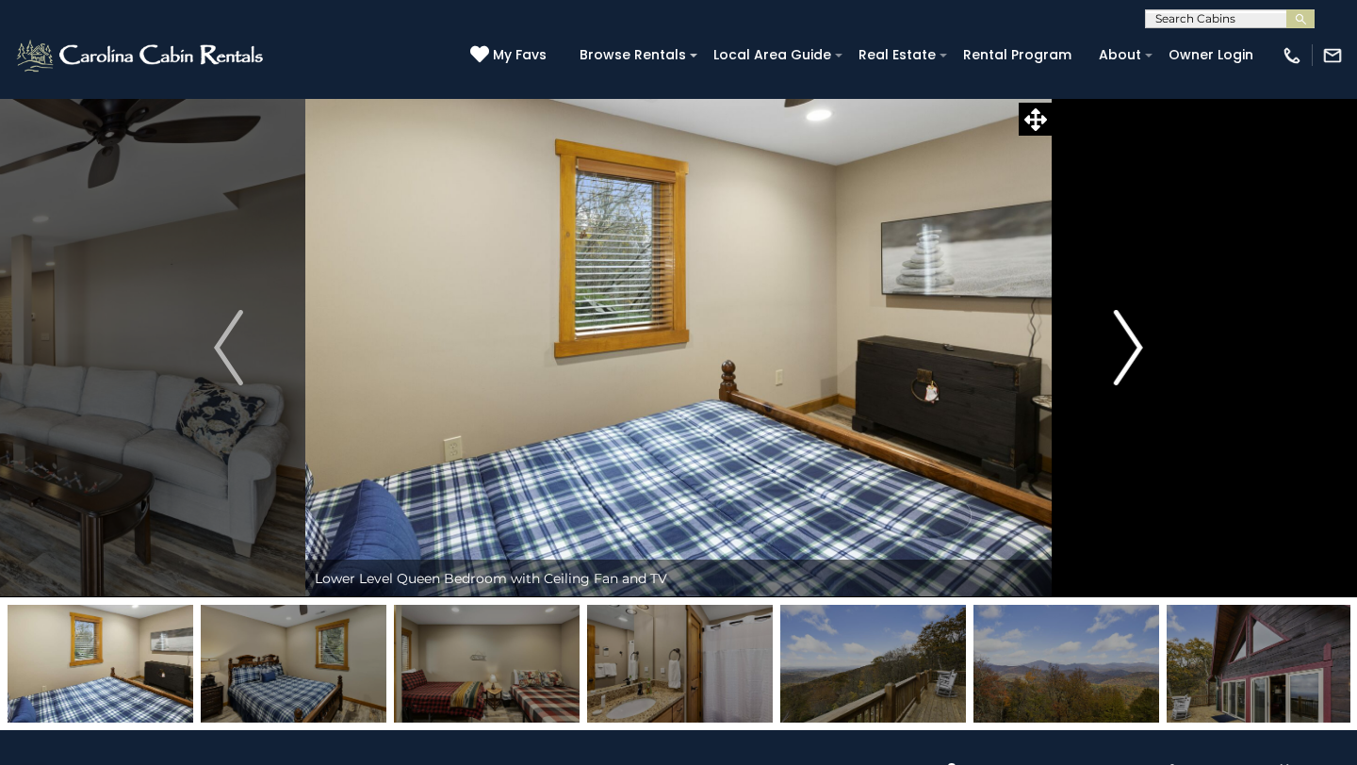
click at [1120, 338] on img "Next" at bounding box center [1128, 347] width 28 height 75
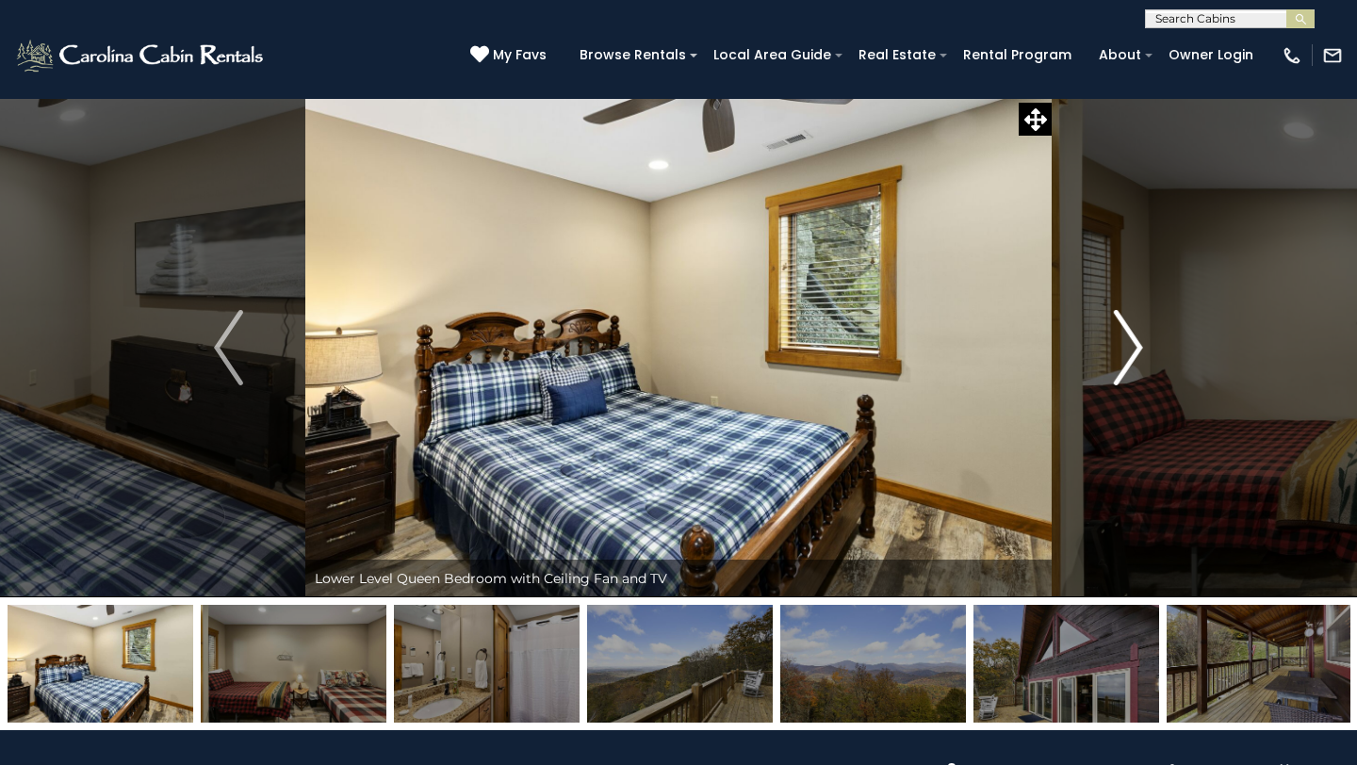
click at [1120, 338] on img "Next" at bounding box center [1128, 347] width 28 height 75
